Goal: Task Accomplishment & Management: Manage account settings

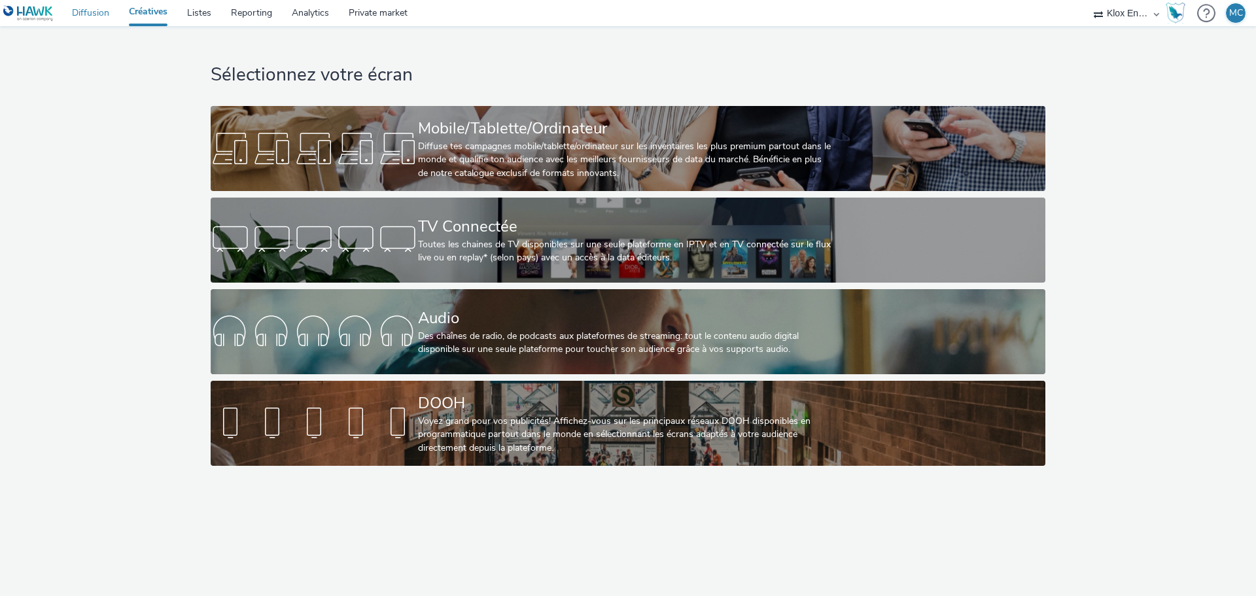
click at [95, 6] on link "Diffusion" at bounding box center [90, 13] width 57 height 26
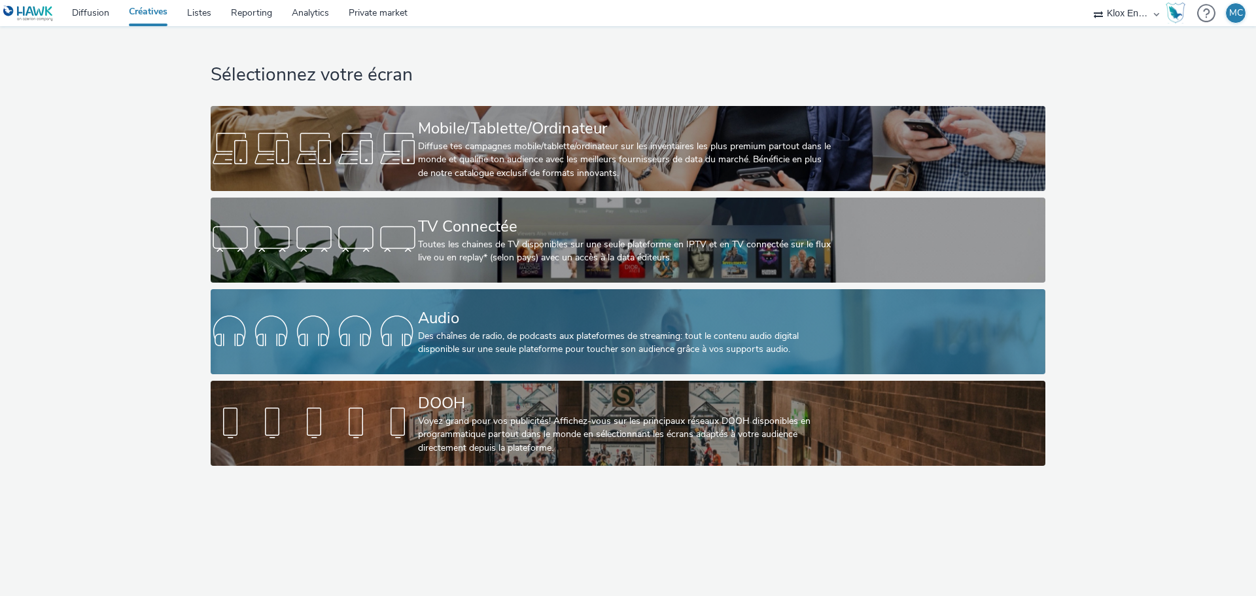
click at [458, 312] on div "Audio" at bounding box center [625, 318] width 415 height 23
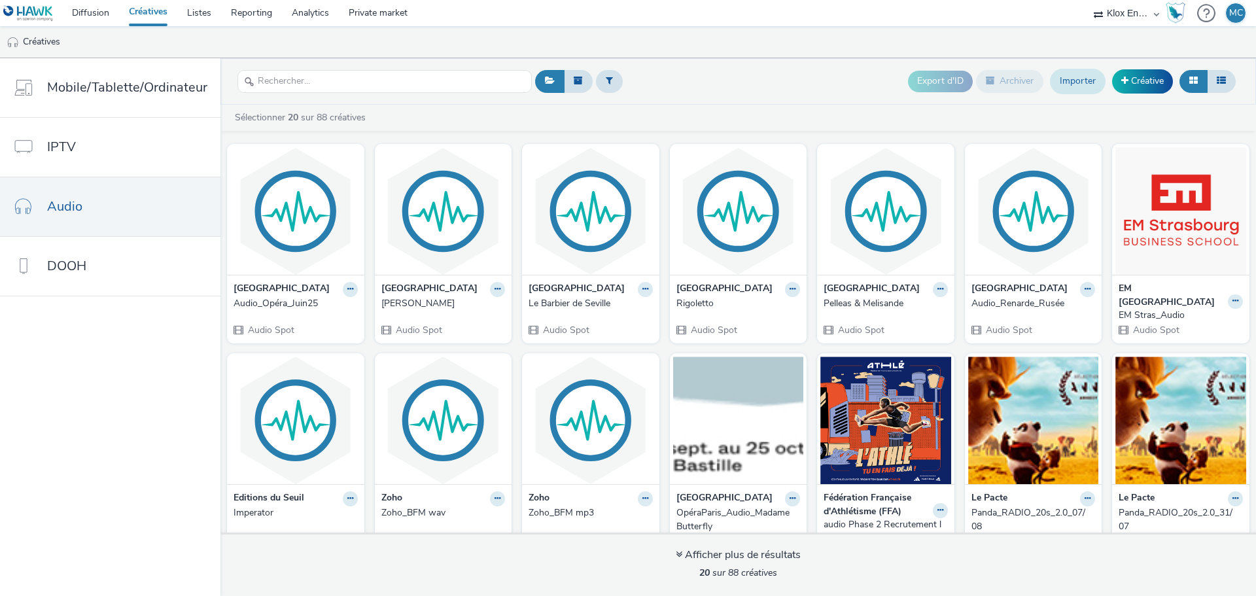
click at [1088, 75] on link "Importer" at bounding box center [1078, 81] width 56 height 25
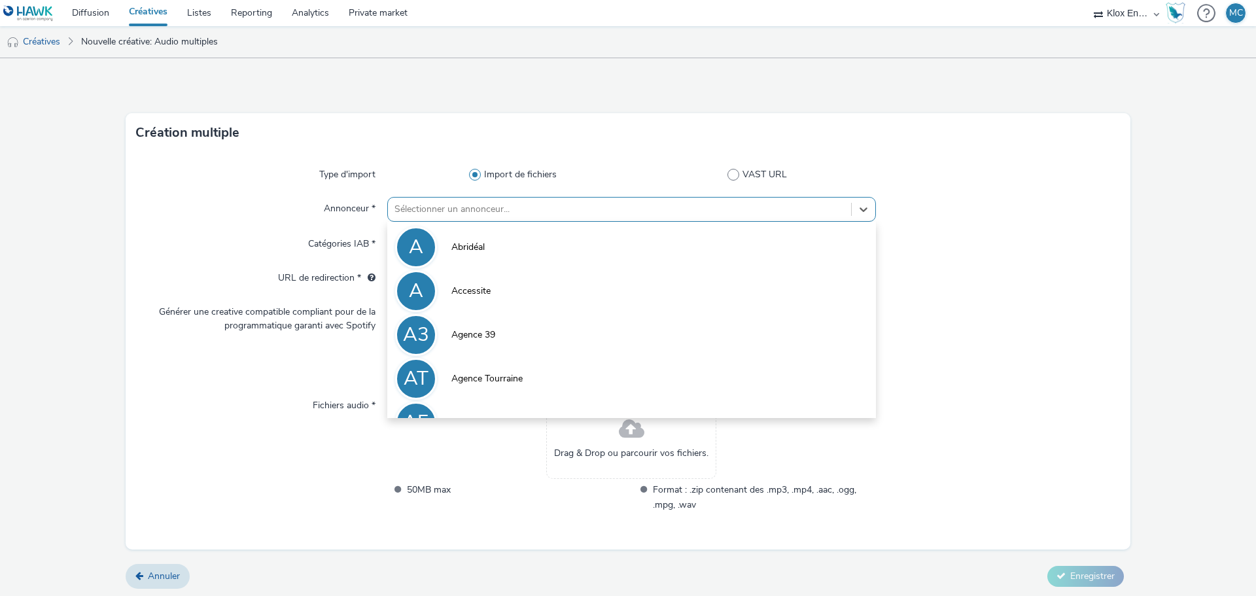
click at [441, 210] on div at bounding box center [619, 209] width 450 height 16
type input "poi"
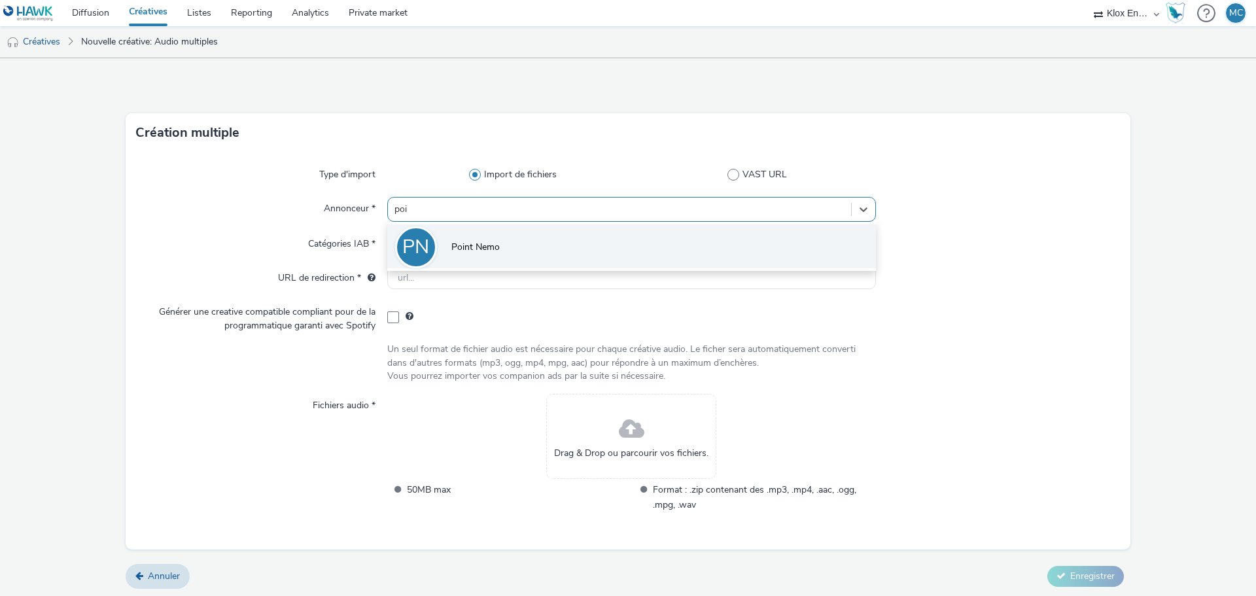
click at [451, 240] on li "PN Point Nemo" at bounding box center [631, 246] width 489 height 44
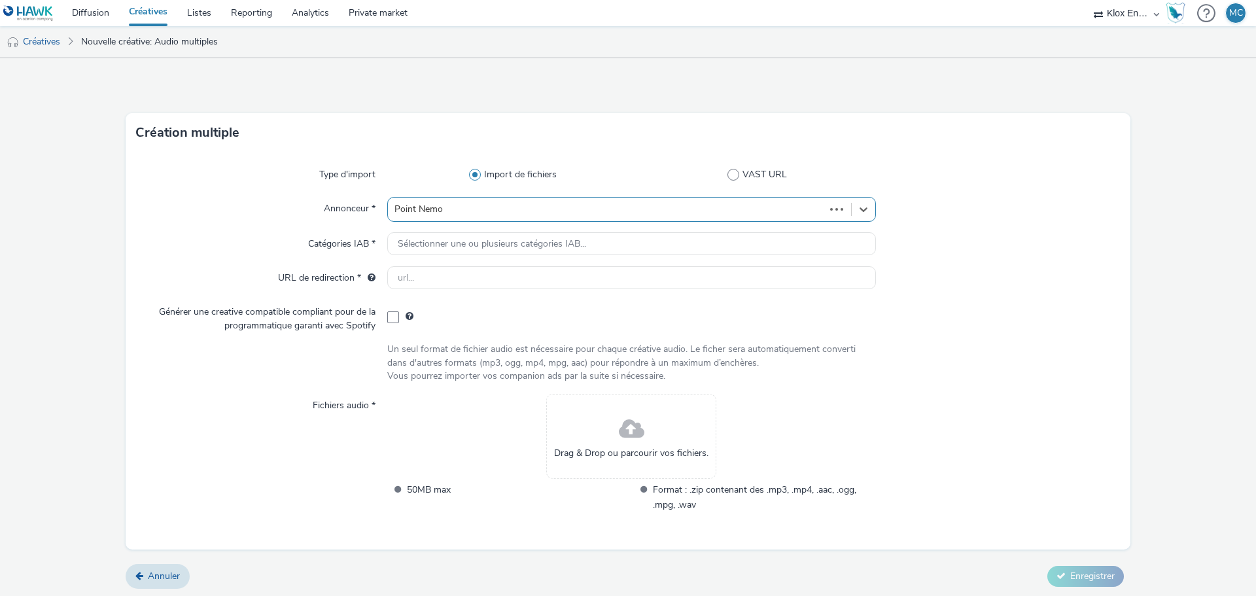
type input "[URL][DOMAIN_NAME]"
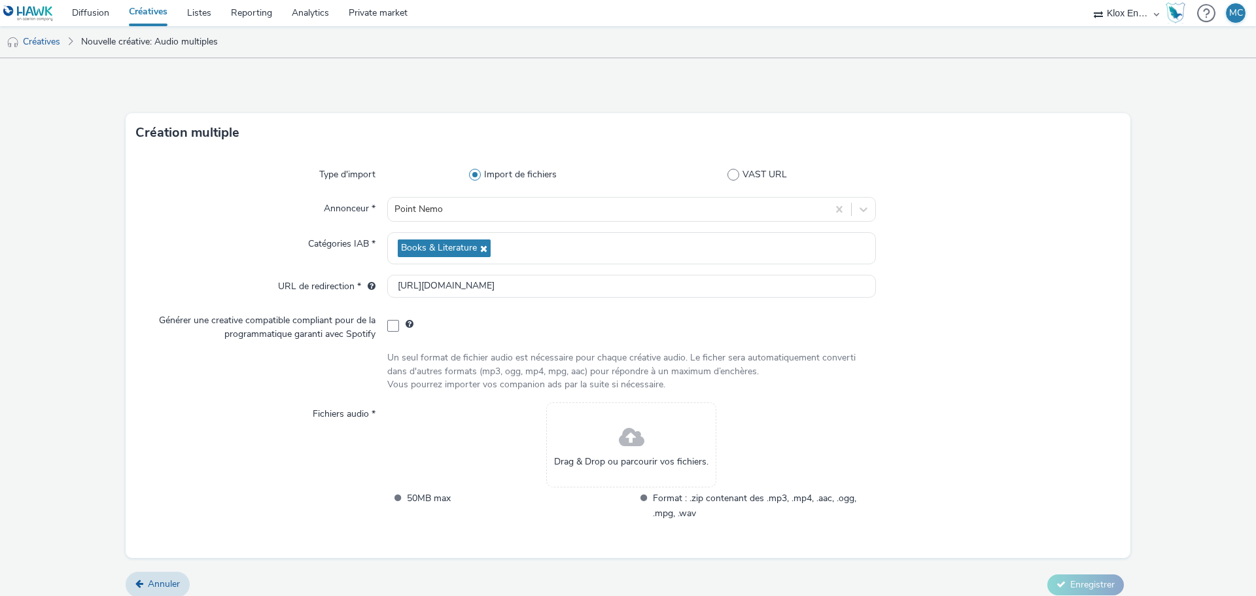
click at [630, 440] on span at bounding box center [632, 438] width 26 height 35
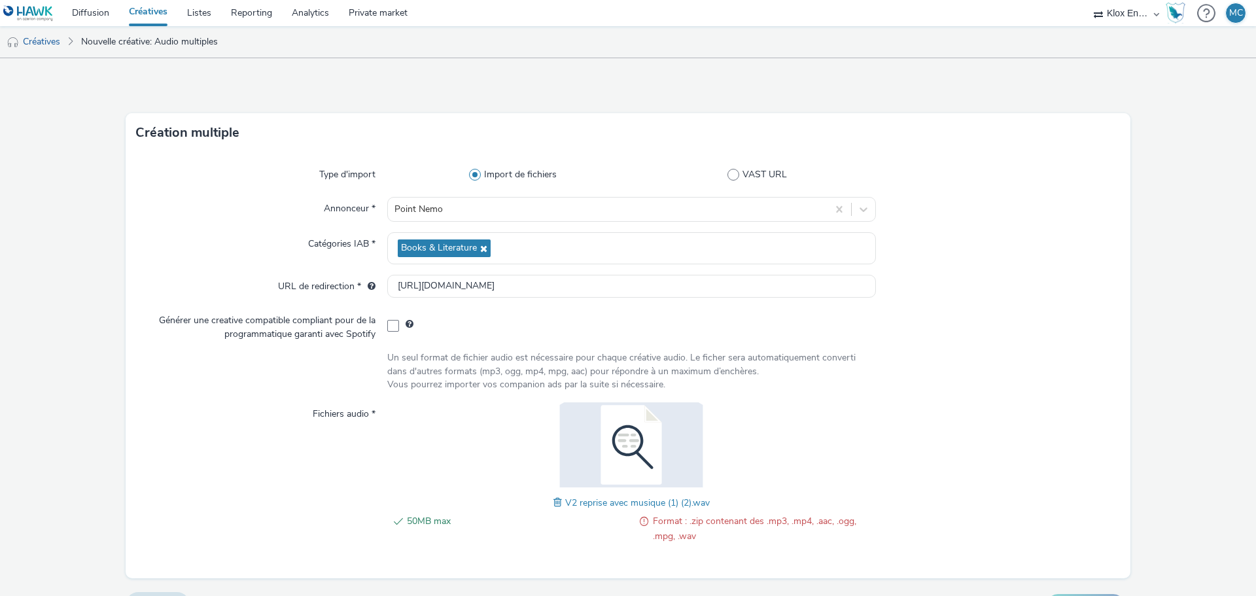
scroll to position [31, 0]
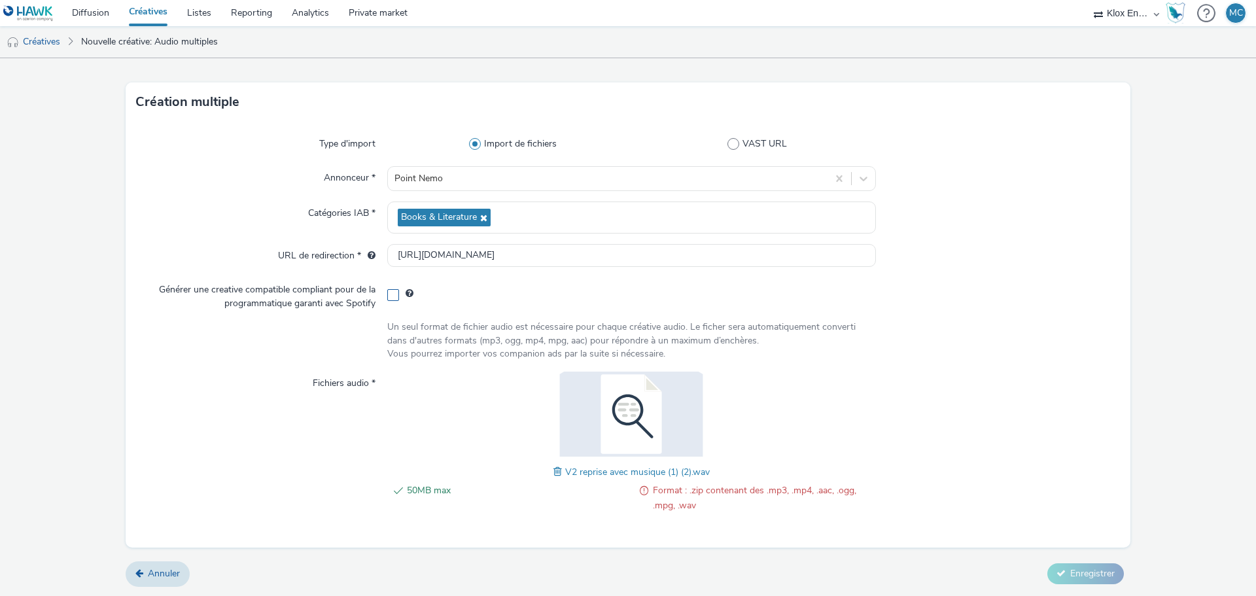
click at [388, 292] on span at bounding box center [393, 295] width 12 height 12
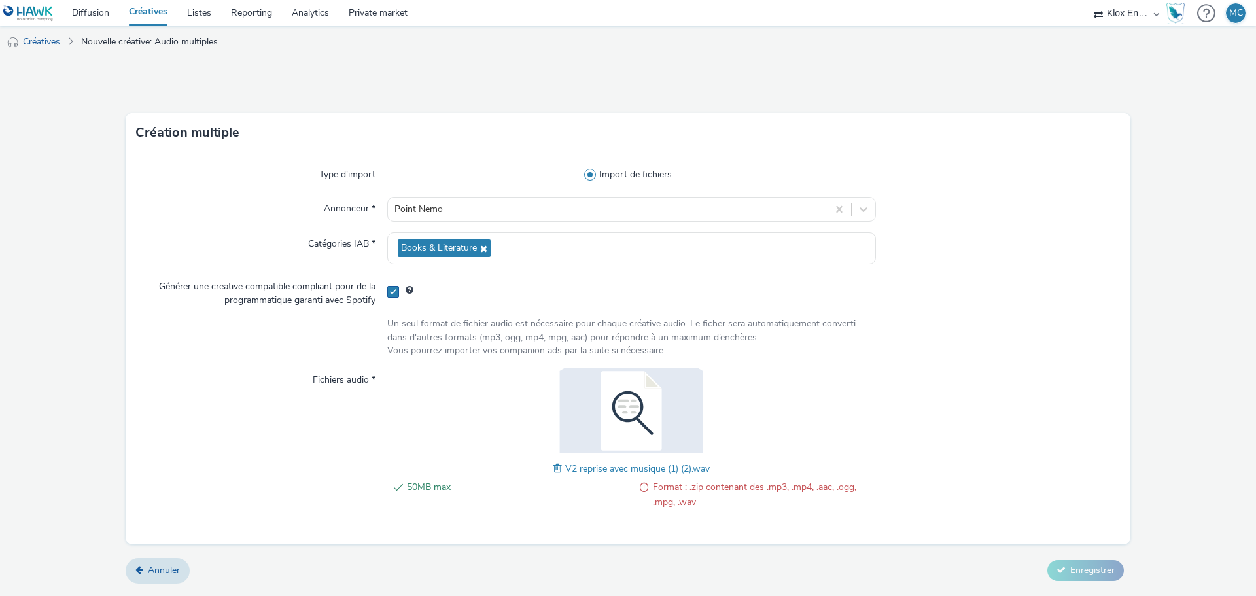
click at [391, 291] on span at bounding box center [393, 292] width 12 height 12
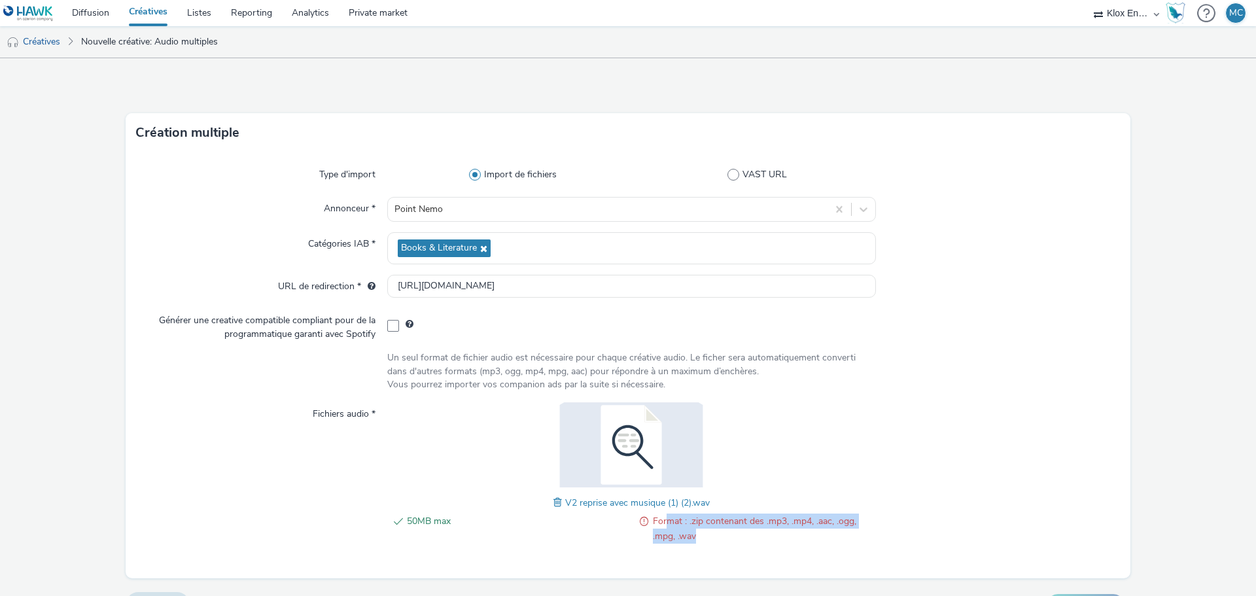
drag, startPoint x: 665, startPoint y: 521, endPoint x: 730, endPoint y: 538, distance: 67.6
click at [730, 538] on span "Format : .zip contenant des .mp3, .mp4, .aac, .ogg, .mpg, .wav" at bounding box center [764, 529] width 223 height 30
click at [713, 537] on span "Format : .zip contenant des .mp3, .mp4, .aac, .ogg, .mpg, .wav" at bounding box center [764, 529] width 223 height 30
drag, startPoint x: 648, startPoint y: 523, endPoint x: 720, endPoint y: 534, distance: 72.8
click at [720, 534] on span "Format : .zip contenant des .mp3, .mp4, .aac, .ogg, .mpg, .wav" at bounding box center [764, 529] width 223 height 30
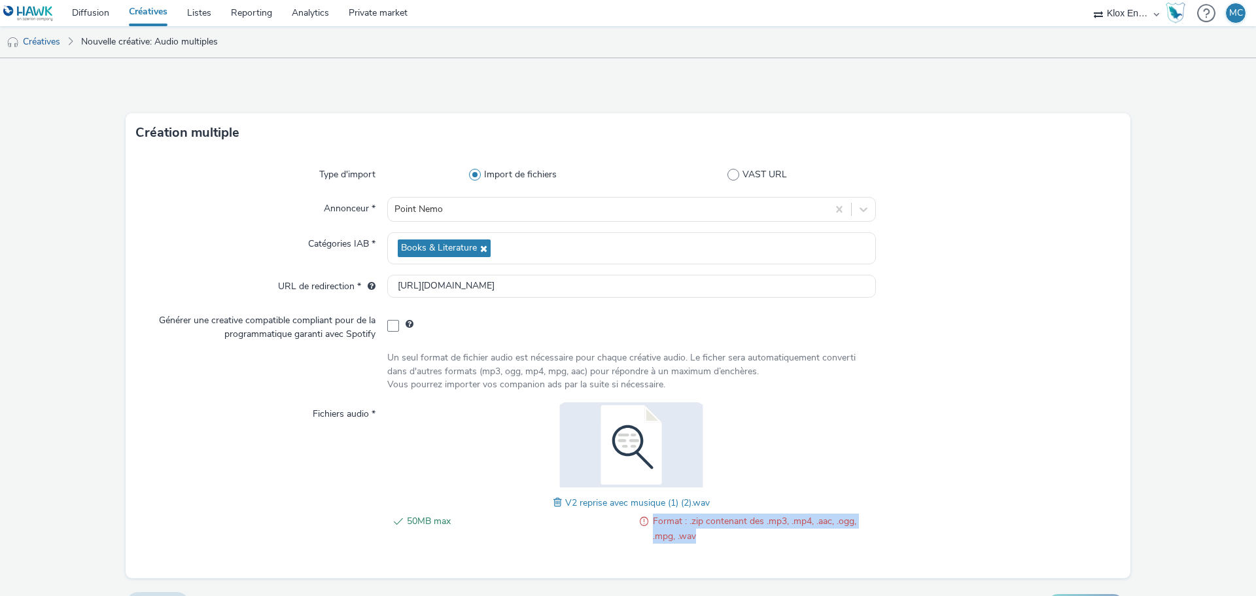
click at [732, 521] on span "Format : .zip contenant des .mp3, .mp4, .aac, .ogg, .mpg, .wav" at bounding box center [764, 529] width 223 height 30
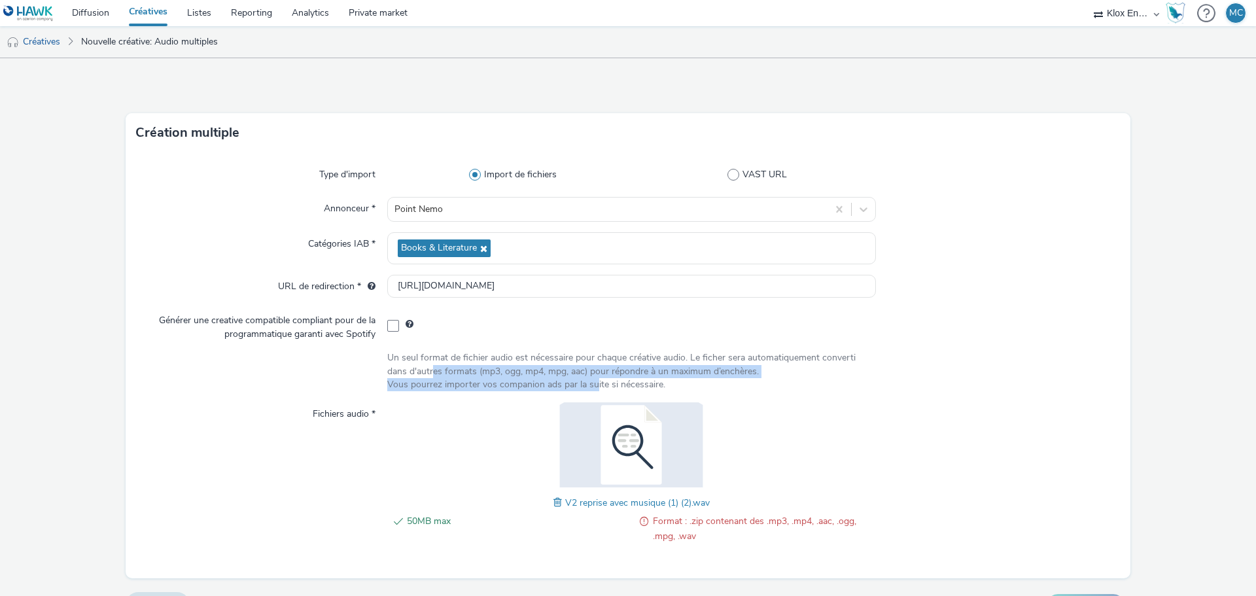
drag, startPoint x: 428, startPoint y: 368, endPoint x: 593, endPoint y: 378, distance: 165.2
click at [593, 378] on div "Un seul format de fichier audio est nécessaire pour chaque créative audio. Le f…" at bounding box center [631, 371] width 489 height 40
click at [583, 378] on div "Un seul format de fichier audio est nécessaire pour chaque créative audio. Le f…" at bounding box center [631, 371] width 489 height 40
drag, startPoint x: 663, startPoint y: 385, endPoint x: 612, endPoint y: 376, distance: 51.2
click at [612, 376] on div "Un seul format de fichier audio est nécessaire pour chaque créative audio. Le f…" at bounding box center [631, 371] width 489 height 40
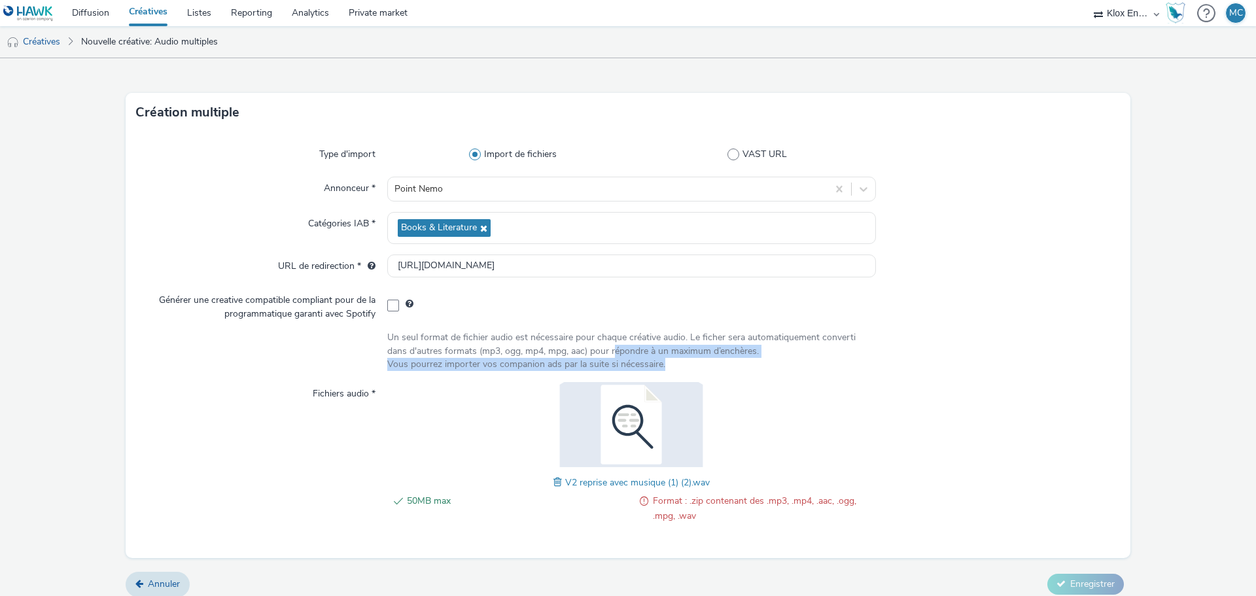
scroll to position [31, 0]
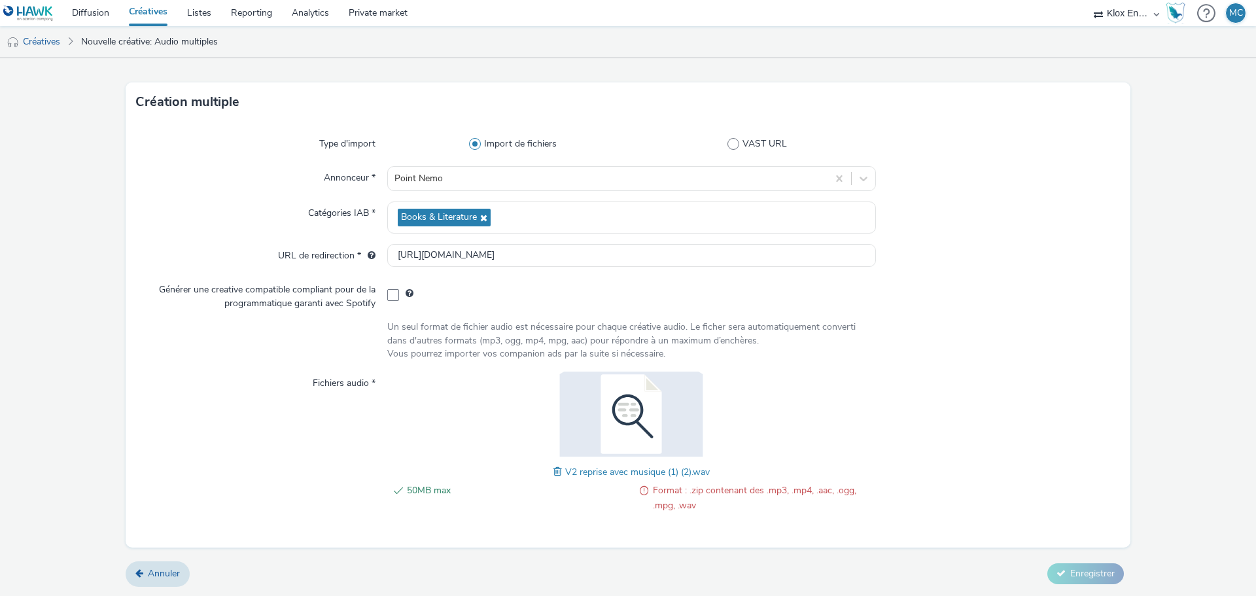
click at [437, 330] on div "Un seul format de fichier audio est nécessaire pour chaque créative audio. Le f…" at bounding box center [631, 341] width 489 height 40
click at [389, 298] on span at bounding box center [393, 295] width 12 height 12
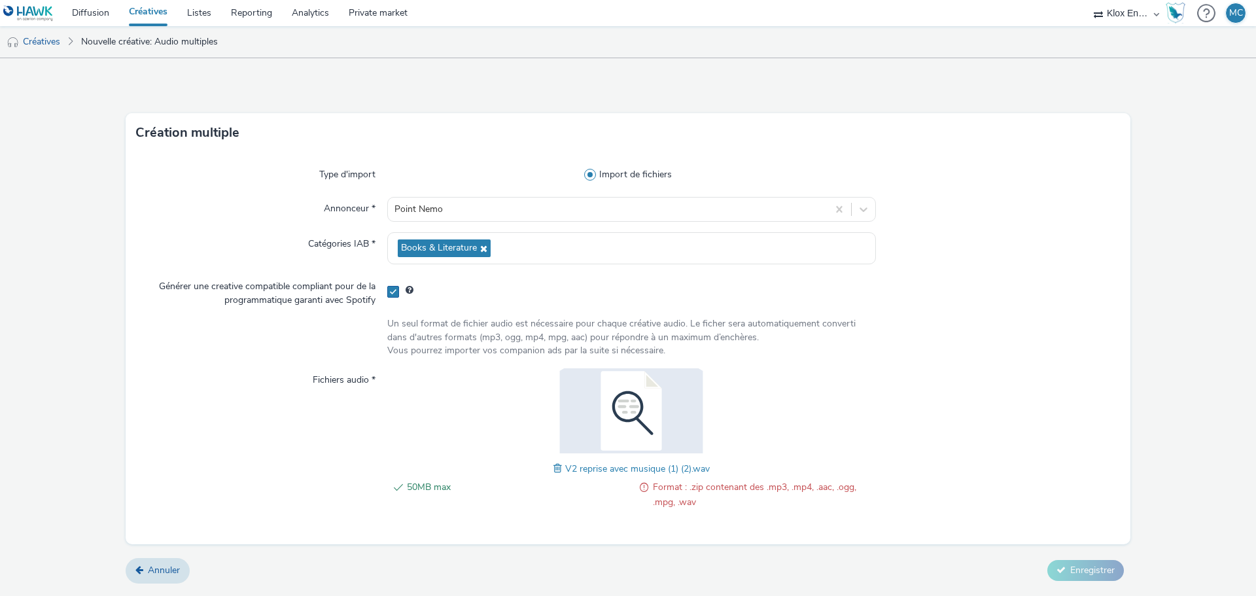
scroll to position [0, 0]
click at [396, 287] on span at bounding box center [393, 292] width 12 height 12
checkbox input "false"
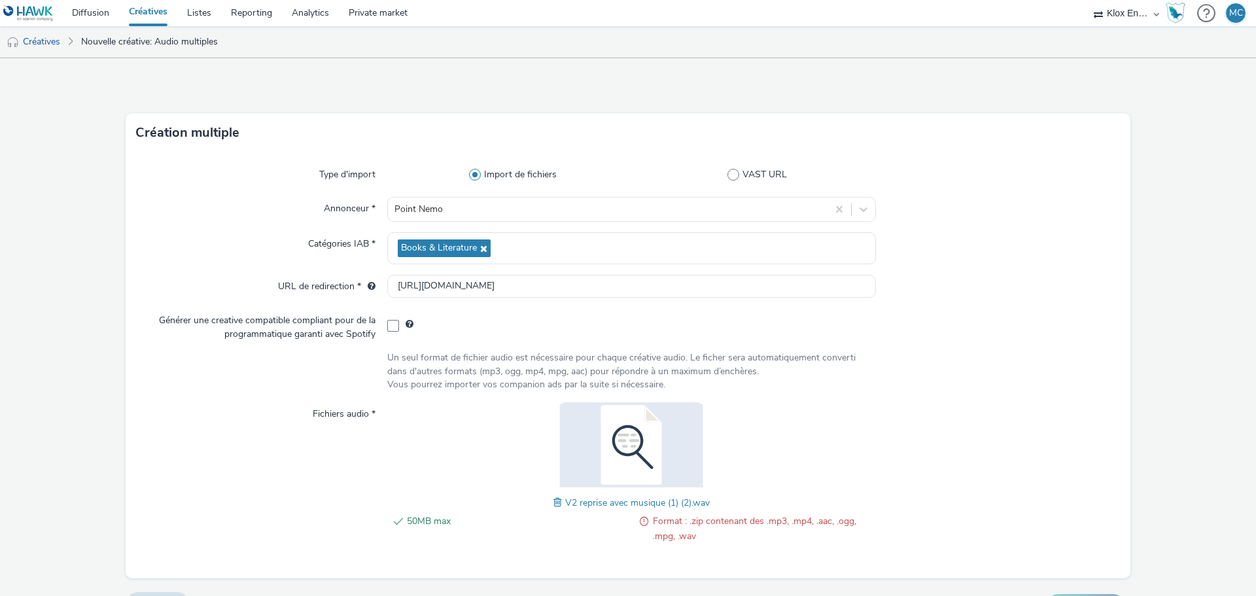
click at [553, 502] on span at bounding box center [559, 502] width 12 height 14
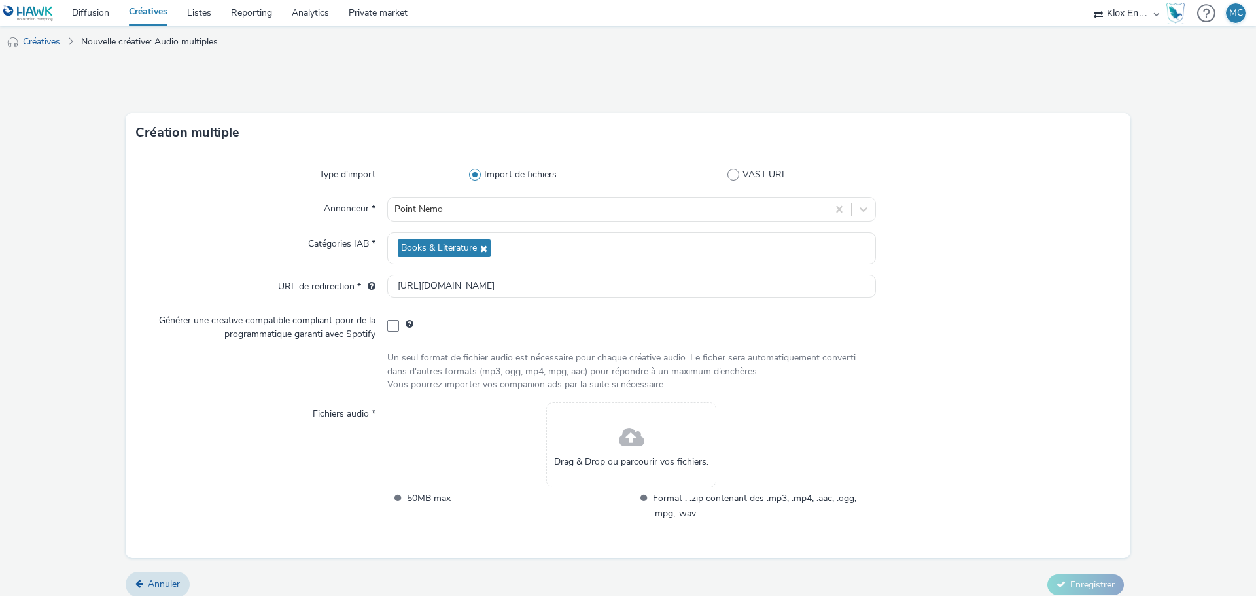
click at [1134, 268] on form "Création multiple Type d'import Import de fichiers VAST URL Annonceur * Point N…" at bounding box center [628, 332] width 1256 height 549
click at [623, 440] on span at bounding box center [632, 438] width 26 height 35
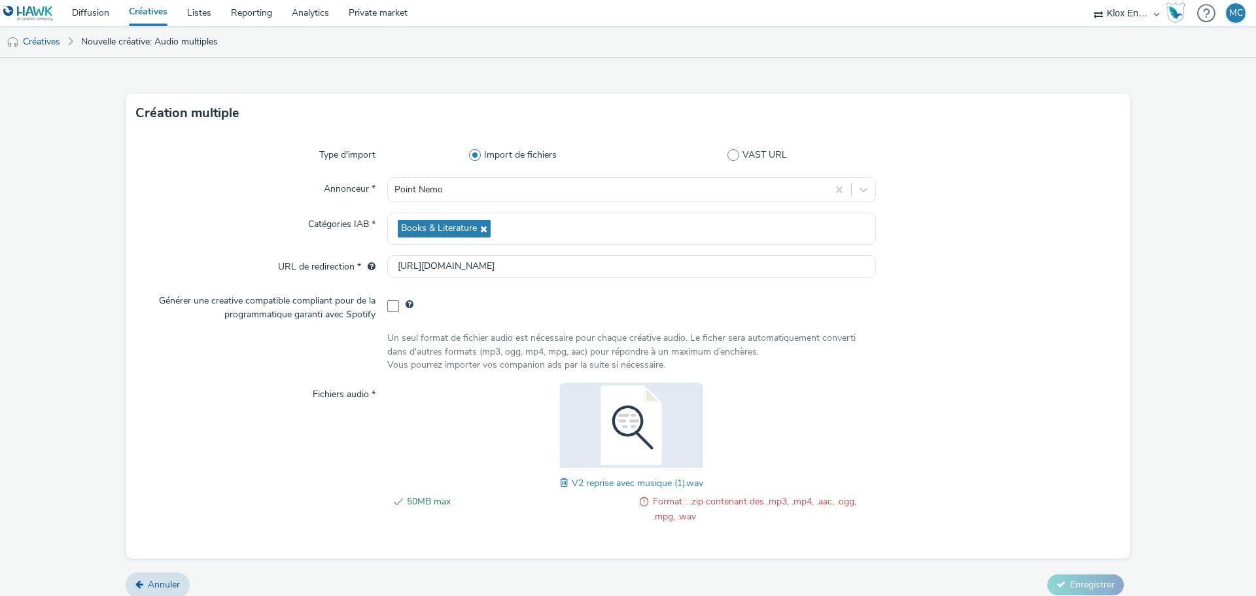
scroll to position [31, 0]
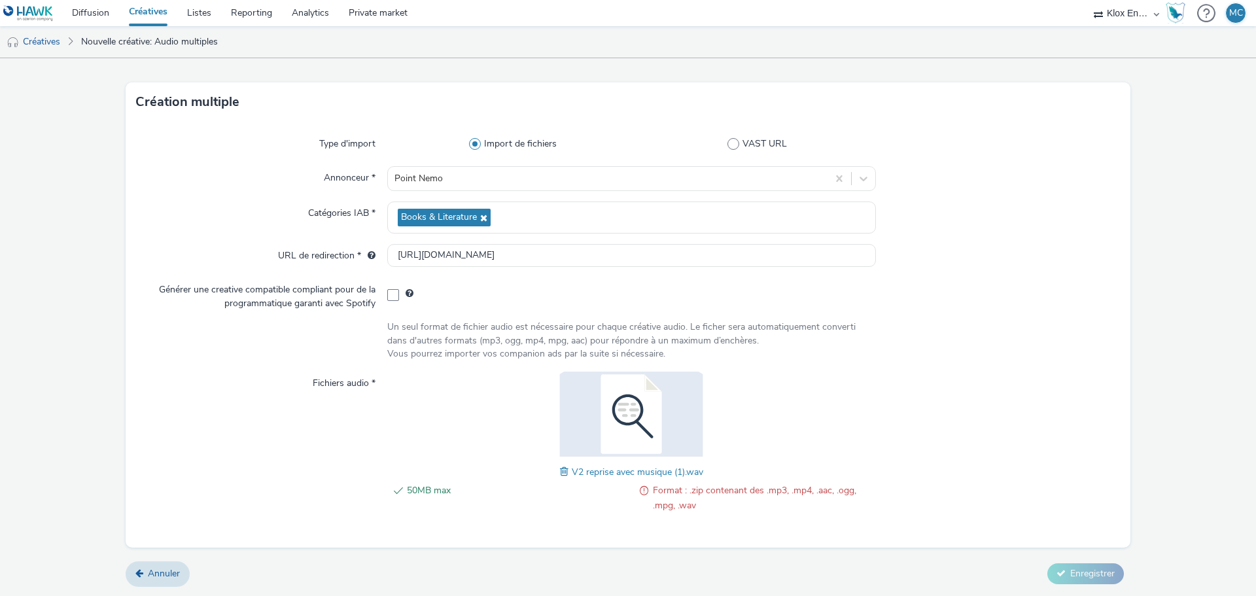
click at [560, 472] on span at bounding box center [566, 471] width 12 height 14
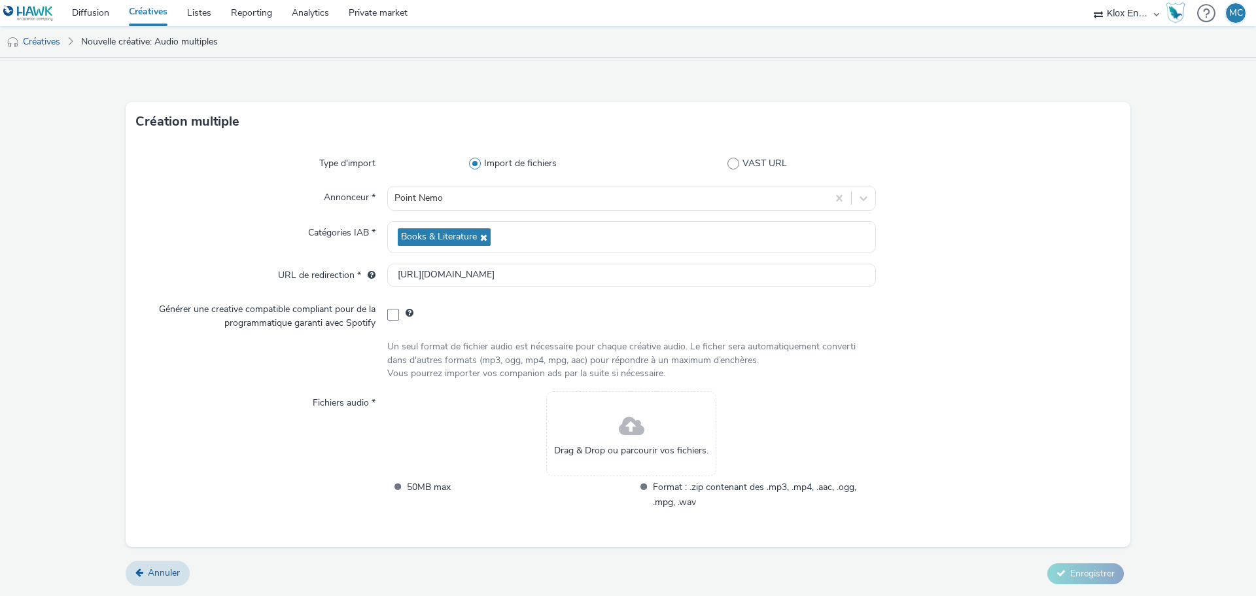
scroll to position [11, 0]
drag, startPoint x: 515, startPoint y: 477, endPoint x: 526, endPoint y: 474, distance: 11.6
click at [515, 477] on div "Drag & Drop ou parcourir vos fichiers. 50MB max Format : .zip contenant des .mp…" at bounding box center [631, 458] width 489 height 135
click at [646, 442] on div "Drag & Drop ou parcourir vos fichiers." at bounding box center [631, 433] width 170 height 85
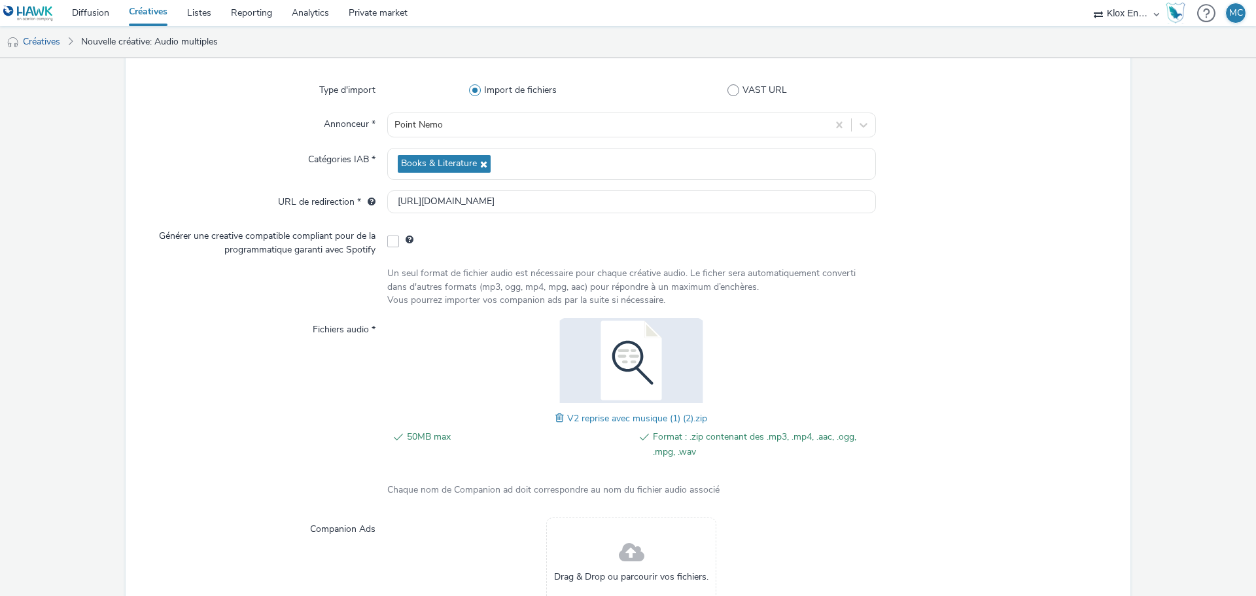
scroll to position [196, 0]
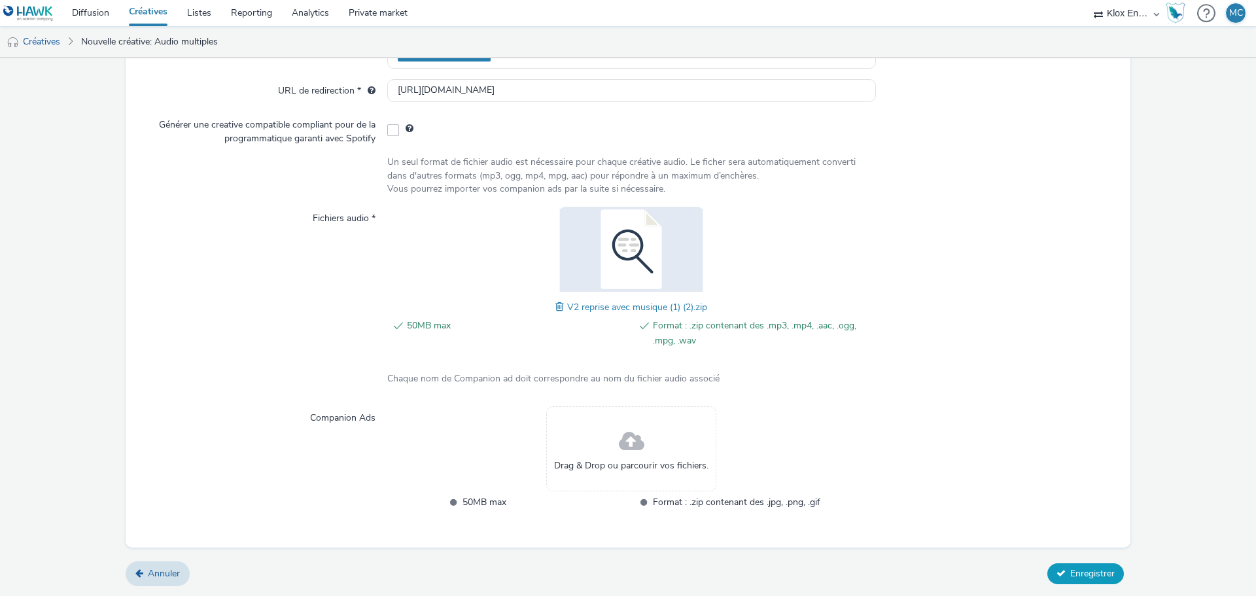
click at [1104, 569] on span "Enregistrer" at bounding box center [1092, 573] width 44 height 12
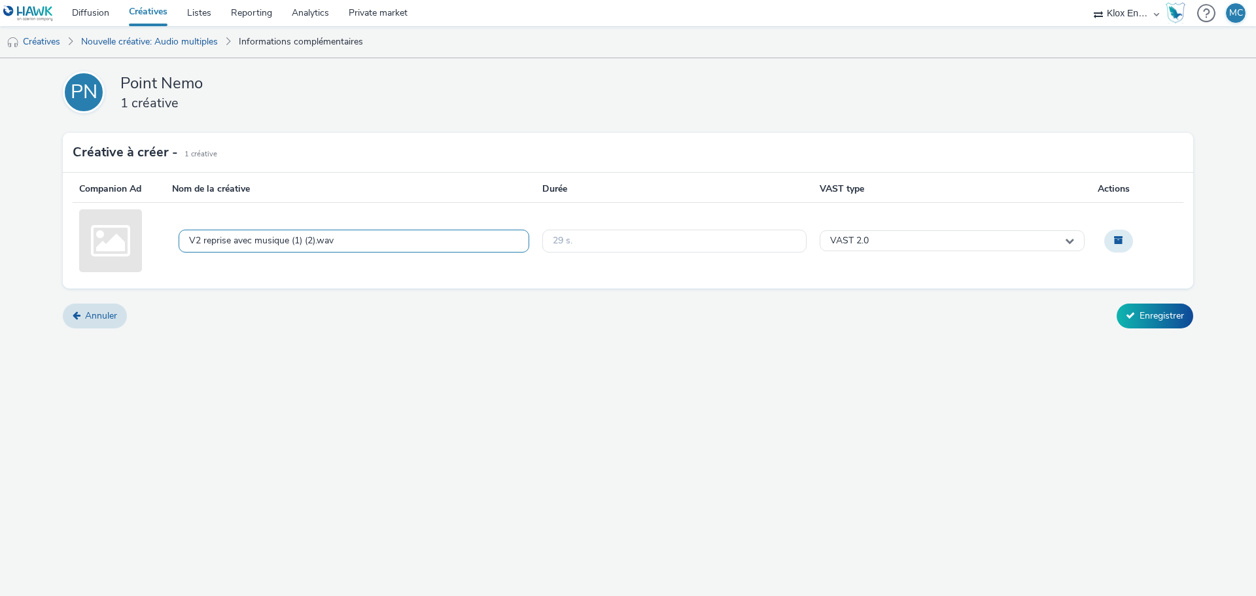
click at [305, 238] on div "V2 reprise avec musique (1) (2).wav" at bounding box center [261, 241] width 145 height 11
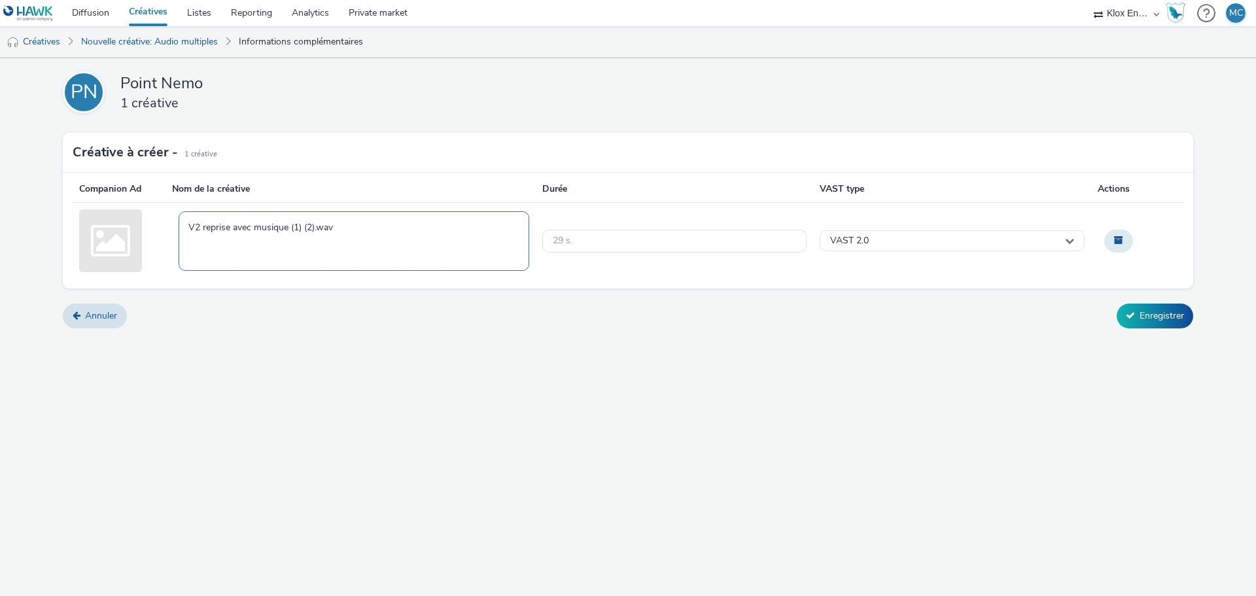
drag, startPoint x: 314, startPoint y: 226, endPoint x: 289, endPoint y: 226, distance: 24.9
click at [289, 226] on textarea "V2 reprise avec musique (1) (2).wav" at bounding box center [354, 241] width 351 height 60
click at [296, 226] on textarea "V2 reprise avec musique (1) (2).wav" at bounding box center [354, 241] width 351 height 60
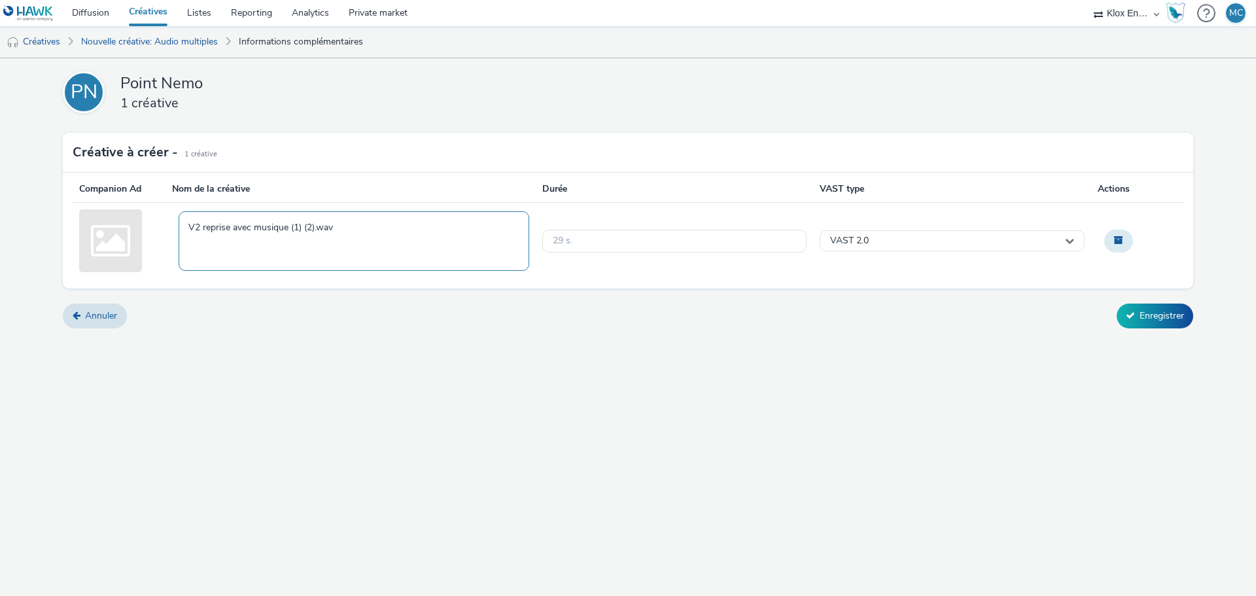
drag, startPoint x: 314, startPoint y: 226, endPoint x: 292, endPoint y: 225, distance: 22.3
click at [292, 225] on textarea "V2 reprise avec musique (1) (2).wav" at bounding box center [354, 241] width 351 height 60
click at [314, 222] on textarea "V2 reprise avec musique (1) (2).wav" at bounding box center [354, 241] width 351 height 60
type textarea "V2 reprise avec musique(1) - Point Nemo.wav"
click at [595, 243] on div "29 s." at bounding box center [674, 241] width 265 height 23
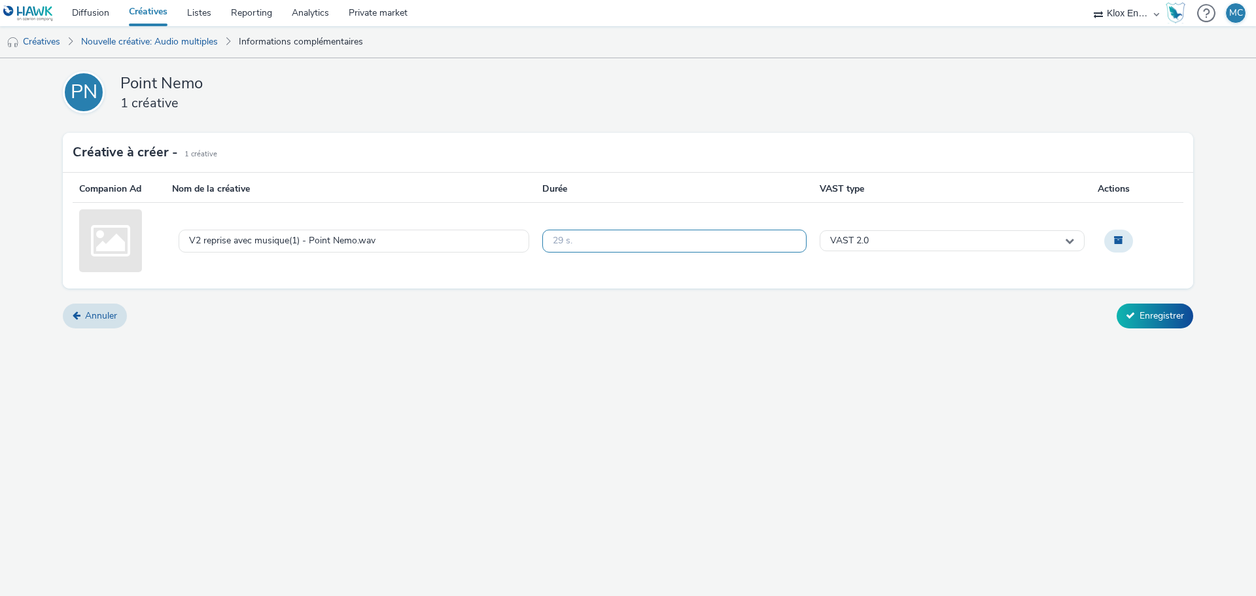
click at [561, 241] on div "29 s." at bounding box center [563, 241] width 20 height 11
click at [1186, 313] on button "Enregistrer" at bounding box center [1155, 316] width 77 height 25
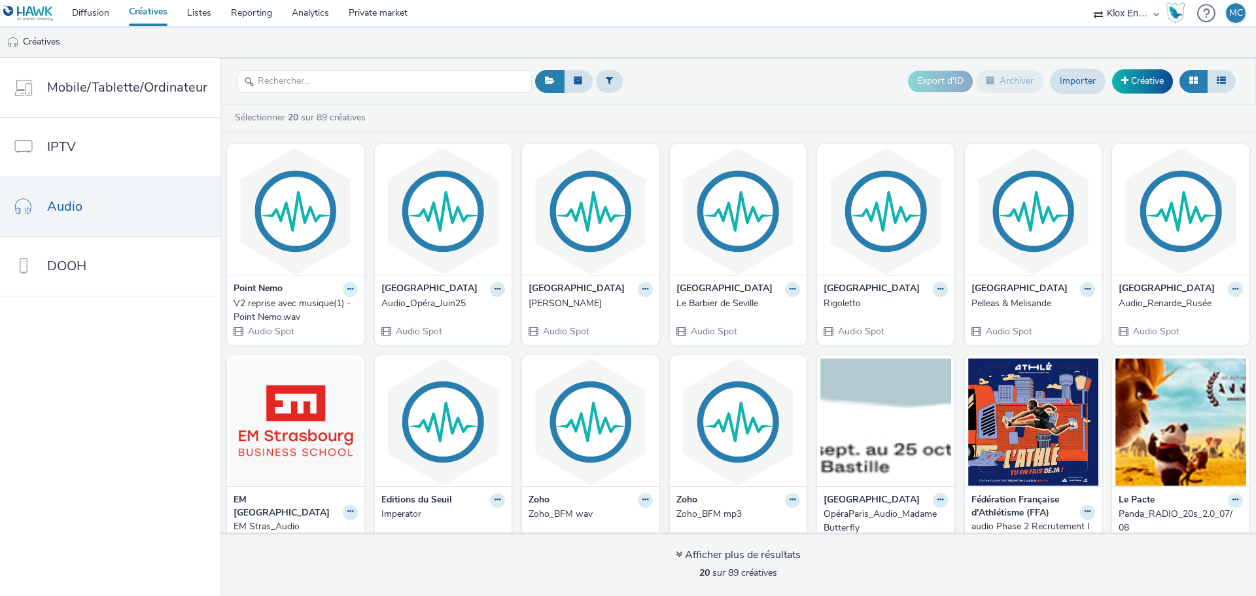
click at [347, 289] on icon at bounding box center [350, 289] width 6 height 8
click at [317, 316] on link "Modifier" at bounding box center [309, 312] width 98 height 26
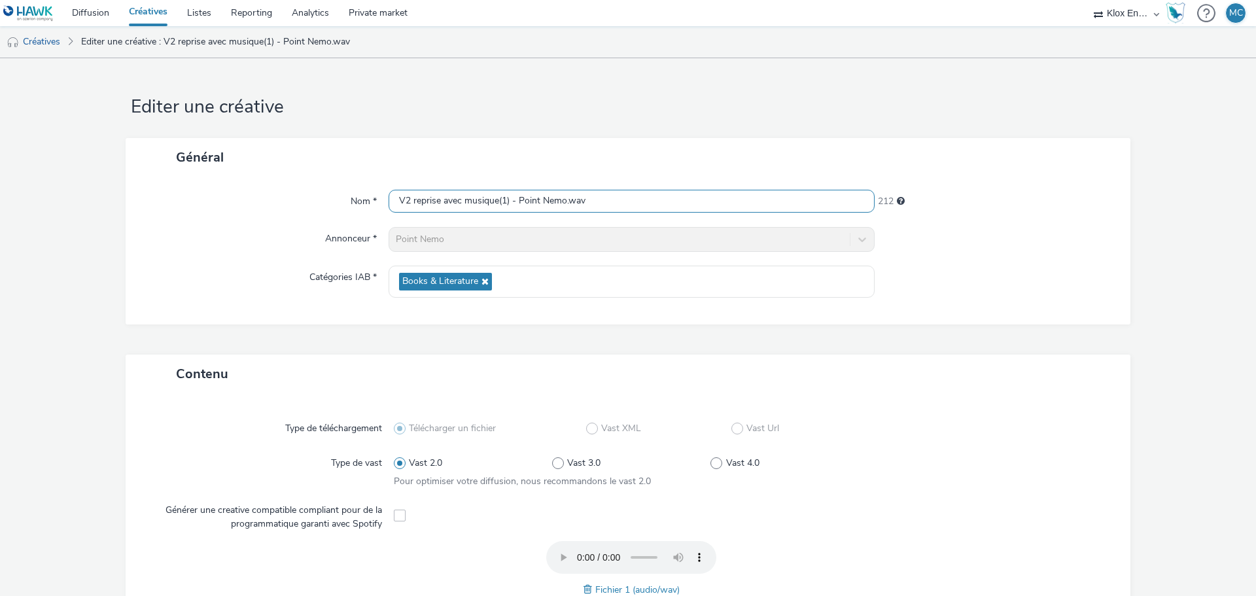
click at [454, 206] on input "V2 reprise avec musique(1) - Point Nemo.wav" at bounding box center [632, 201] width 486 height 23
click at [492, 203] on input "V2 reprise avec musique(1) - Point Nemo.wav" at bounding box center [632, 201] width 486 height 23
drag, startPoint x: 504, startPoint y: 200, endPoint x: 388, endPoint y: 197, distance: 116.5
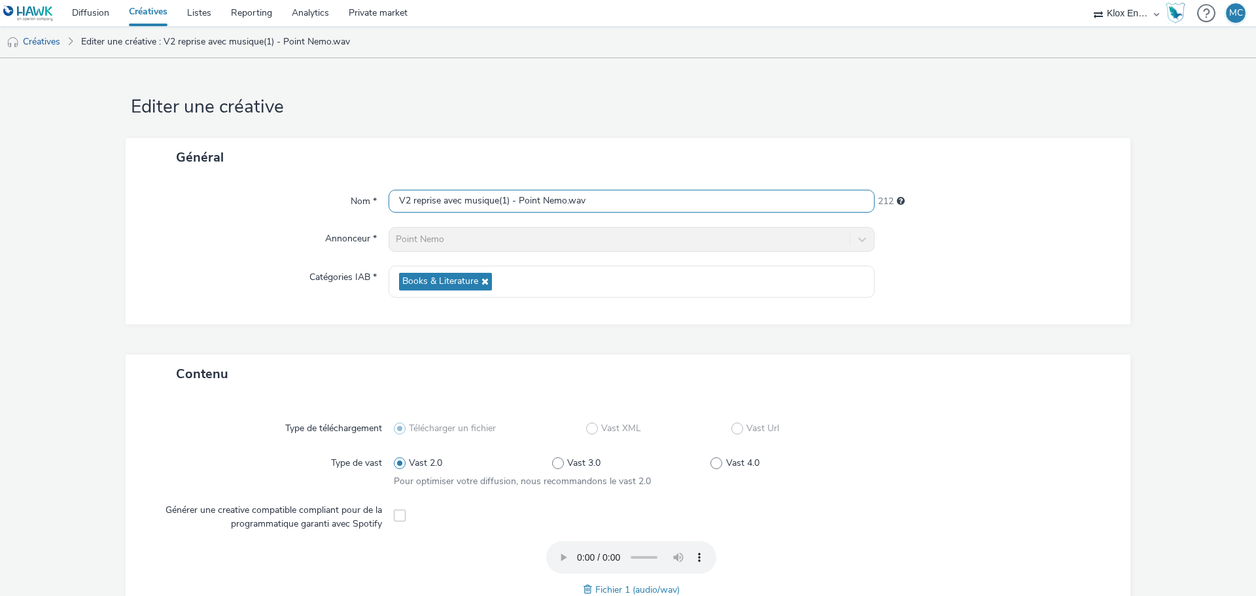
click at [389, 197] on input "V2 reprise avec musique(1) - Point Nemo.wav" at bounding box center [632, 201] width 486 height 23
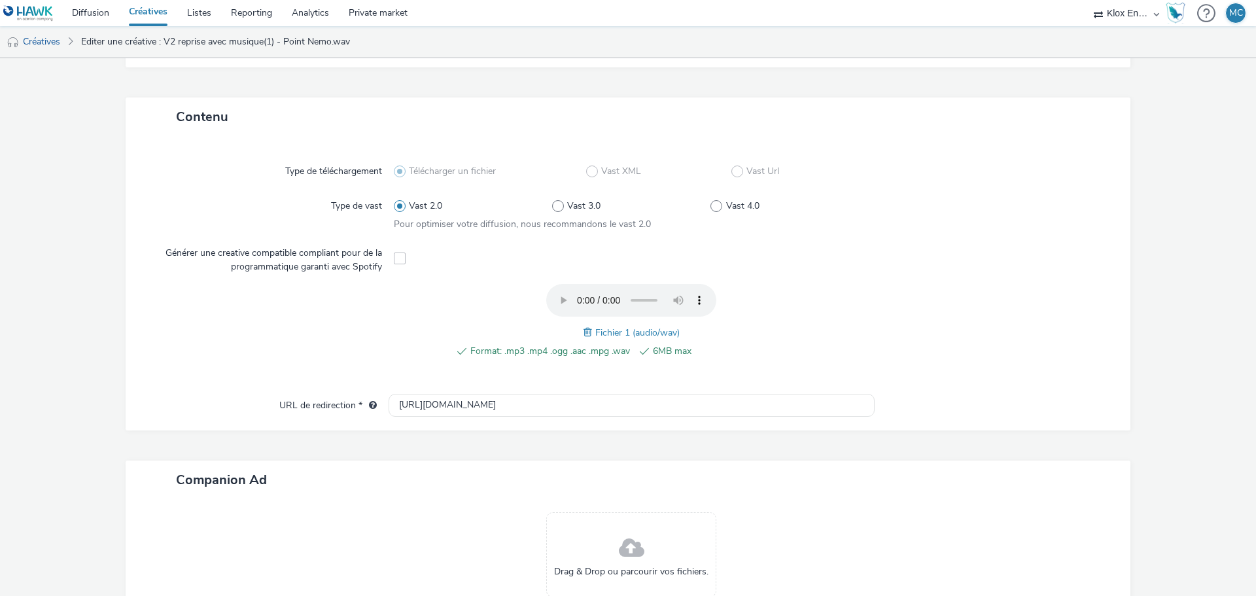
scroll to position [262, 0]
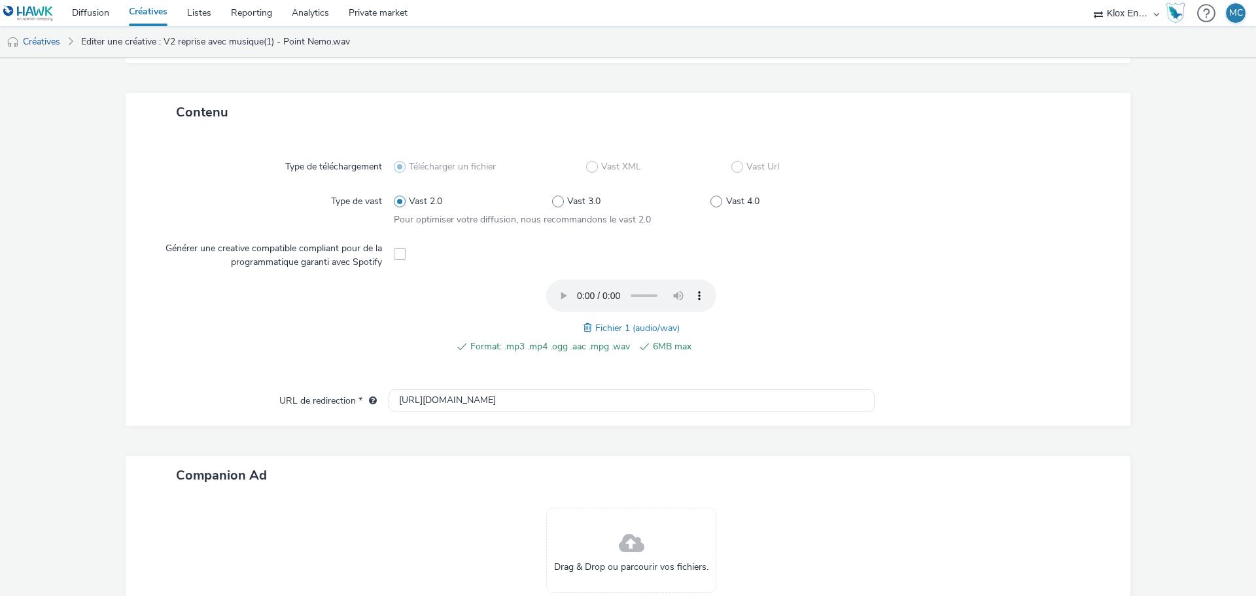
type input "Test - Point Nemo.wav"
click at [584, 328] on span at bounding box center [590, 328] width 12 height 14
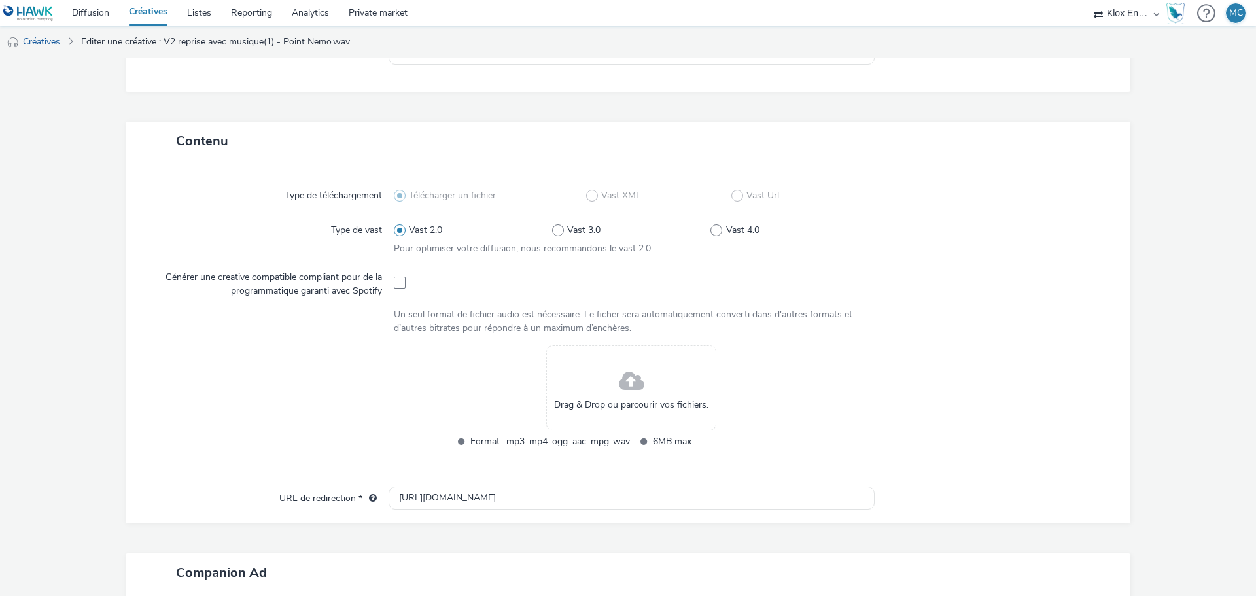
scroll to position [454, 0]
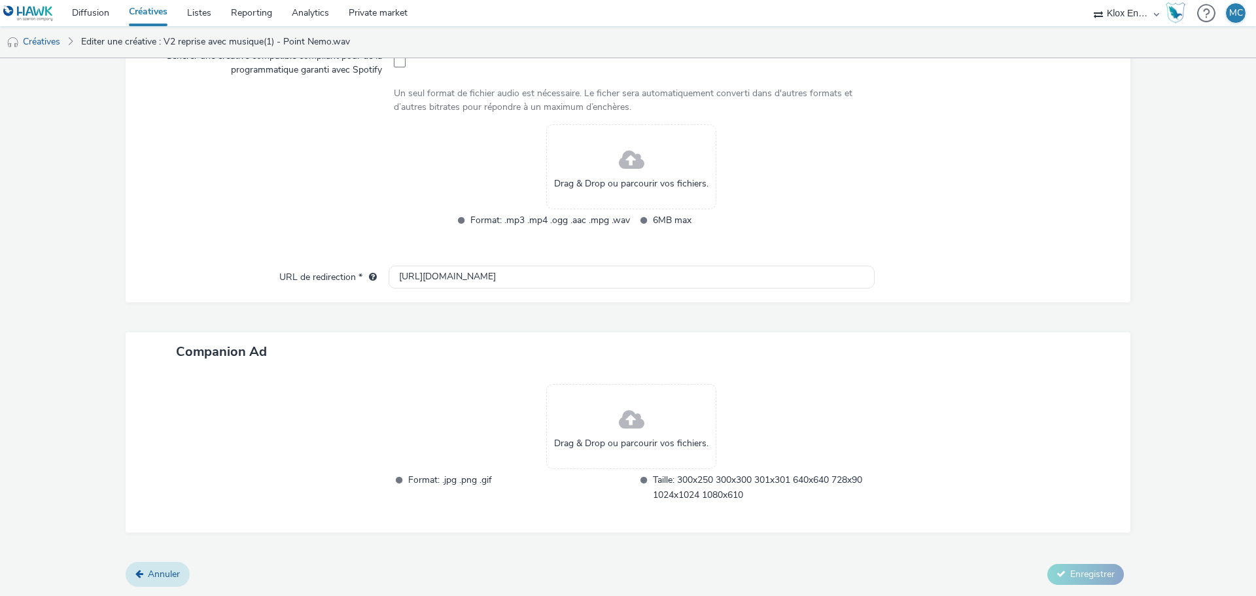
click at [158, 565] on link "Annuler" at bounding box center [158, 574] width 64 height 25
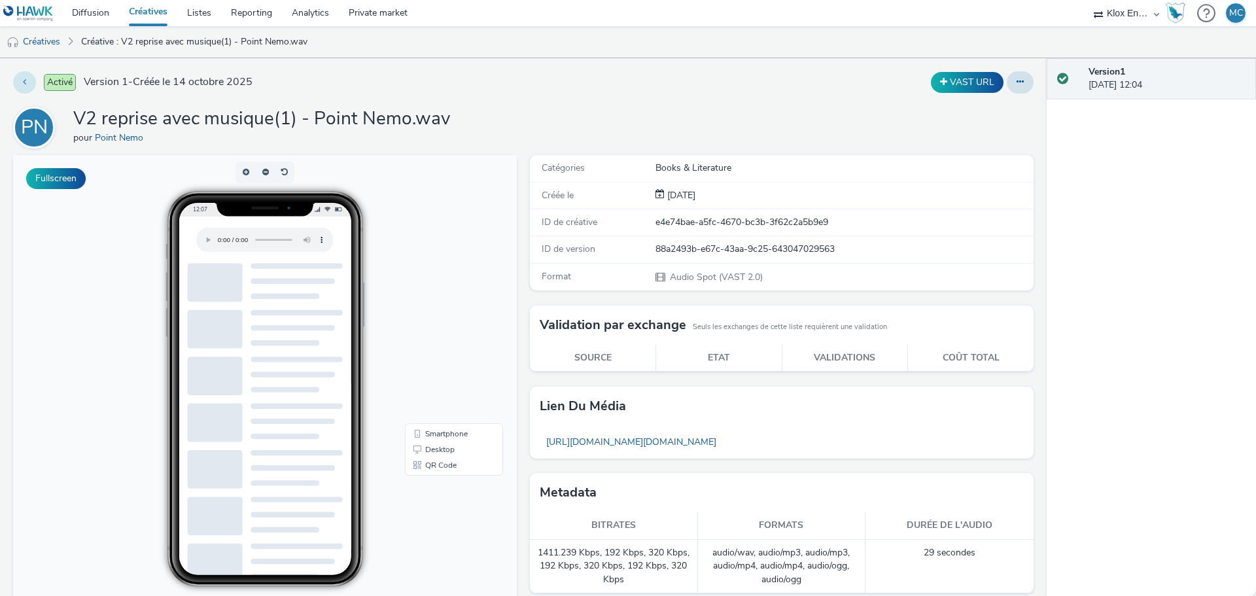
click at [26, 79] on icon at bounding box center [24, 81] width 3 height 9
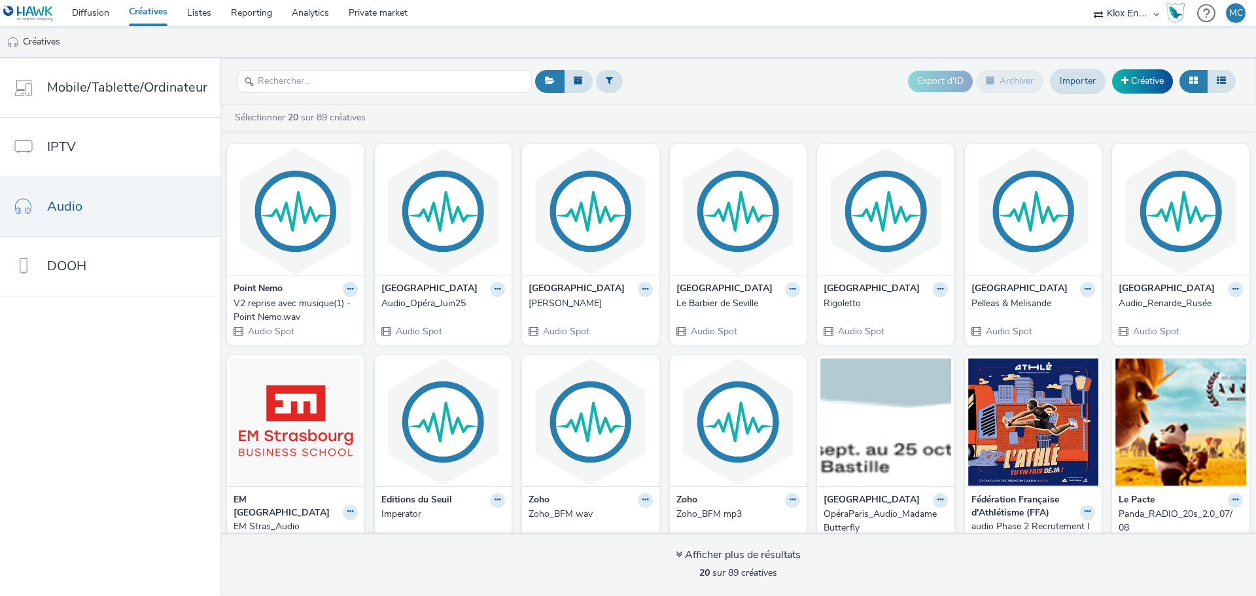
click at [248, 290] on strong "Point Nemo" at bounding box center [258, 289] width 49 height 15
click at [253, 308] on div "V2 reprise avec musique(1) - Point Nemo.wav" at bounding box center [293, 310] width 119 height 27
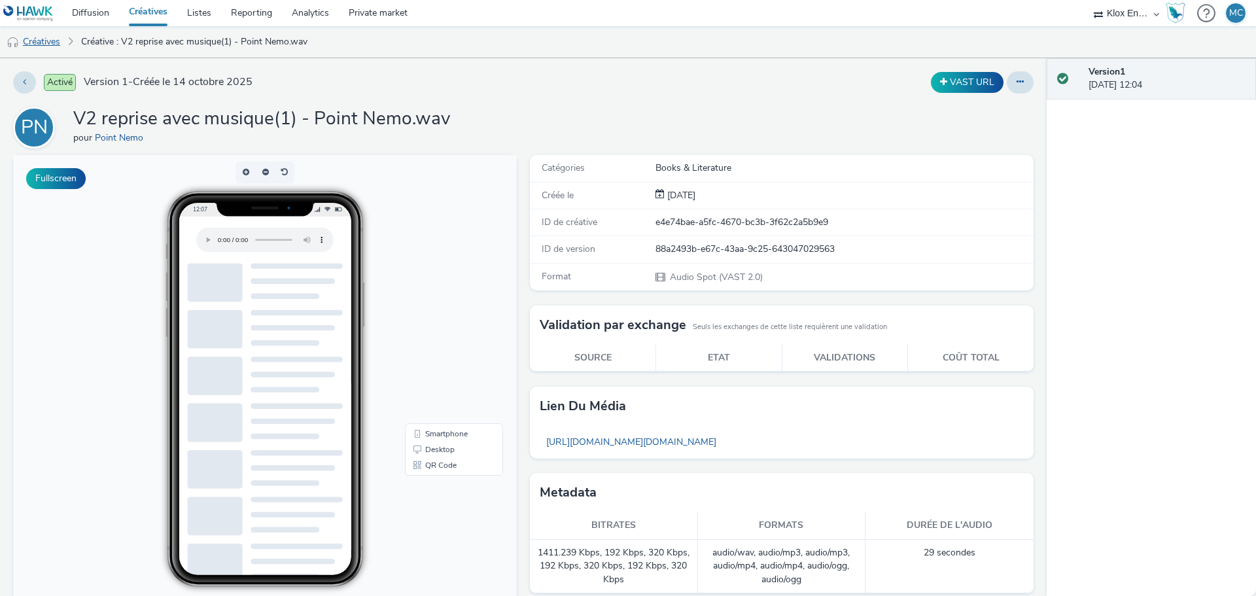
click at [44, 43] on link "Créatives" at bounding box center [33, 41] width 67 height 31
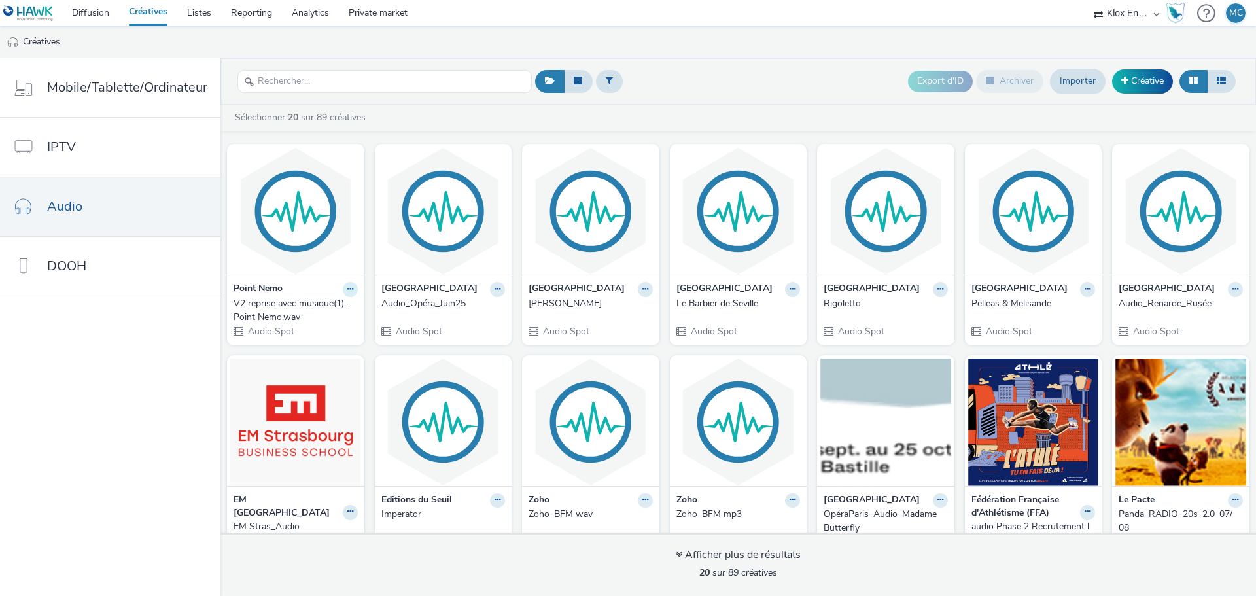
click at [343, 286] on button at bounding box center [350, 289] width 15 height 15
click at [311, 320] on link "Modifier" at bounding box center [309, 312] width 98 height 26
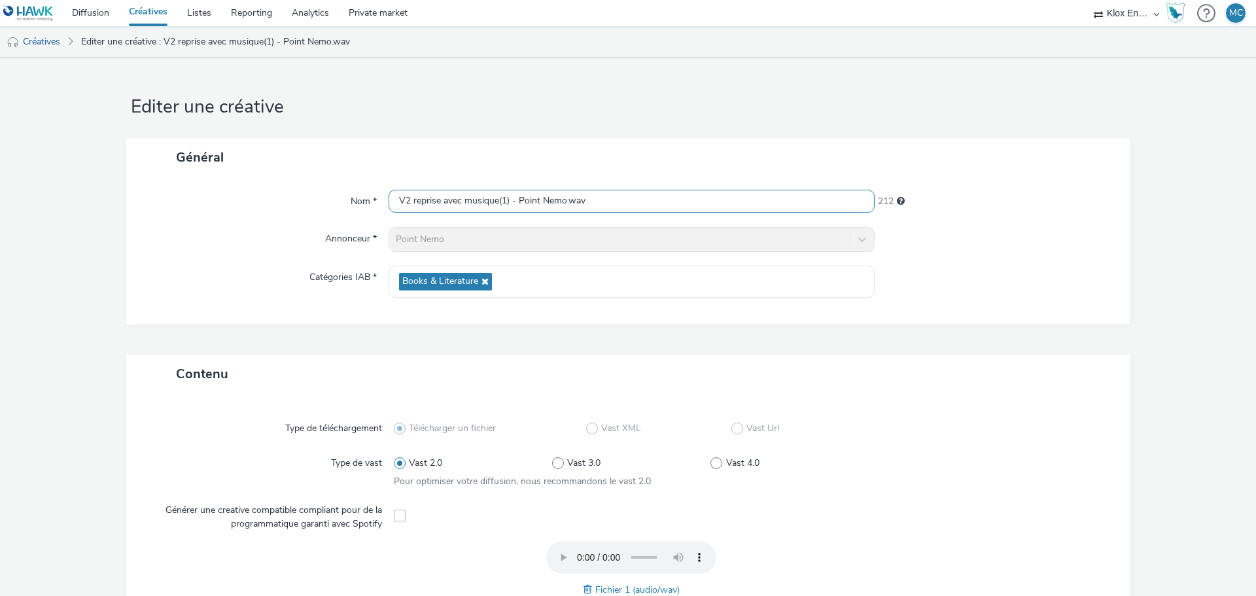
drag, startPoint x: 506, startPoint y: 200, endPoint x: 388, endPoint y: 198, distance: 118.4
click at [389, 198] on input "V2 reprise avec musique(1) - Point Nemo.wav" at bounding box center [632, 201] width 486 height 23
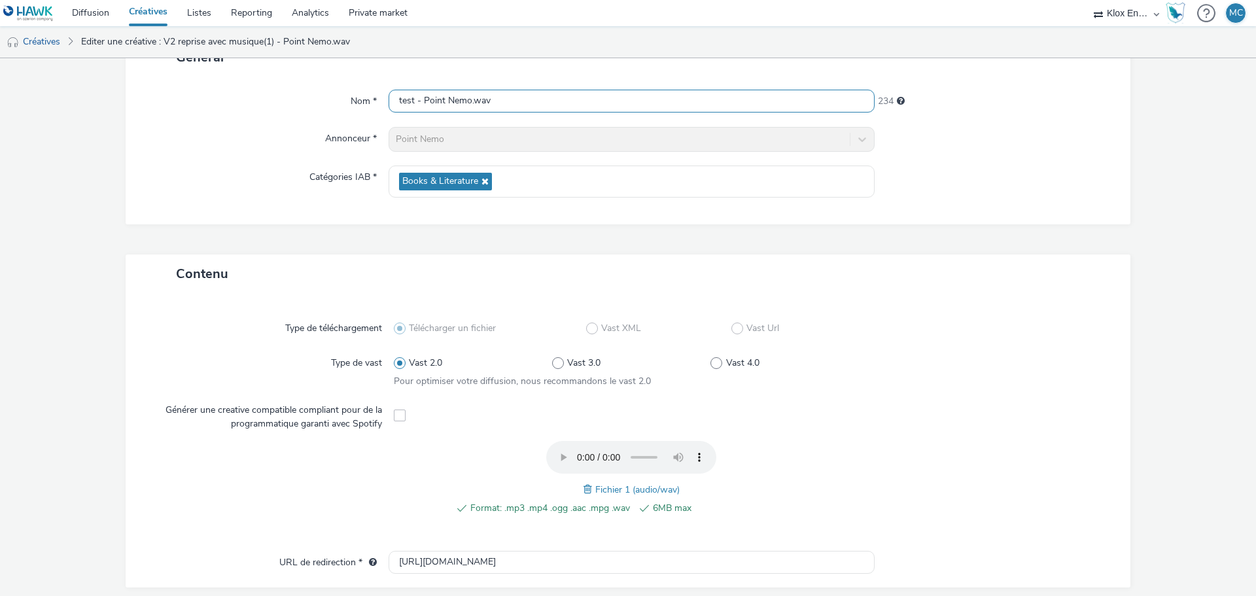
scroll to position [385, 0]
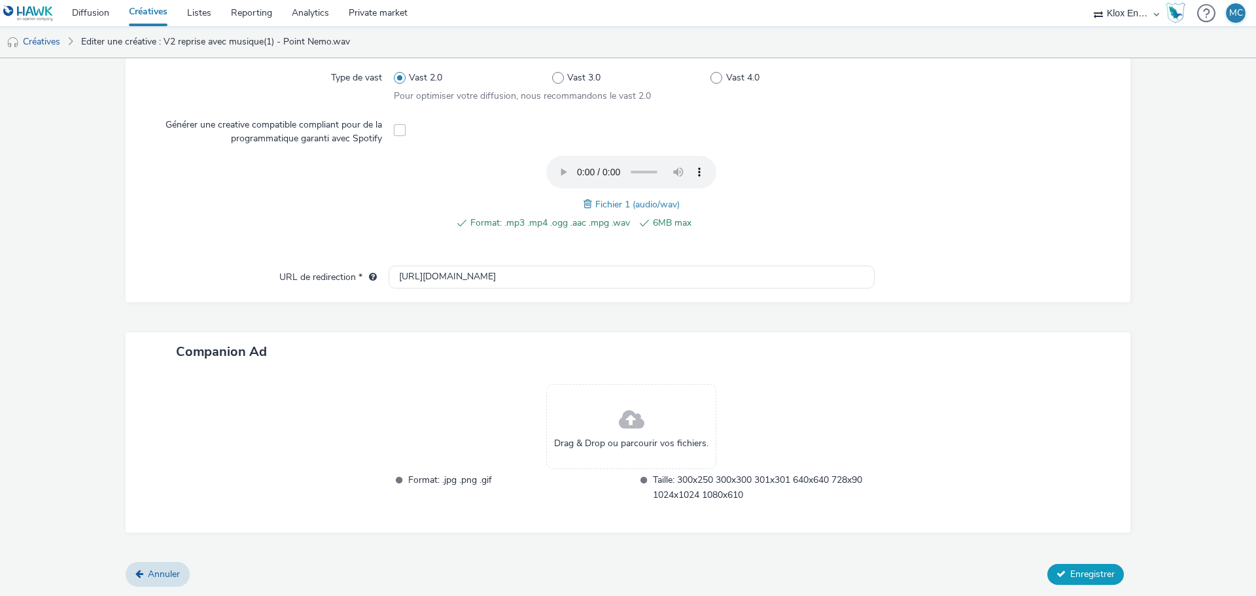
type input "test - Point Nemo.wav"
click at [1109, 578] on button "Enregistrer" at bounding box center [1085, 574] width 77 height 21
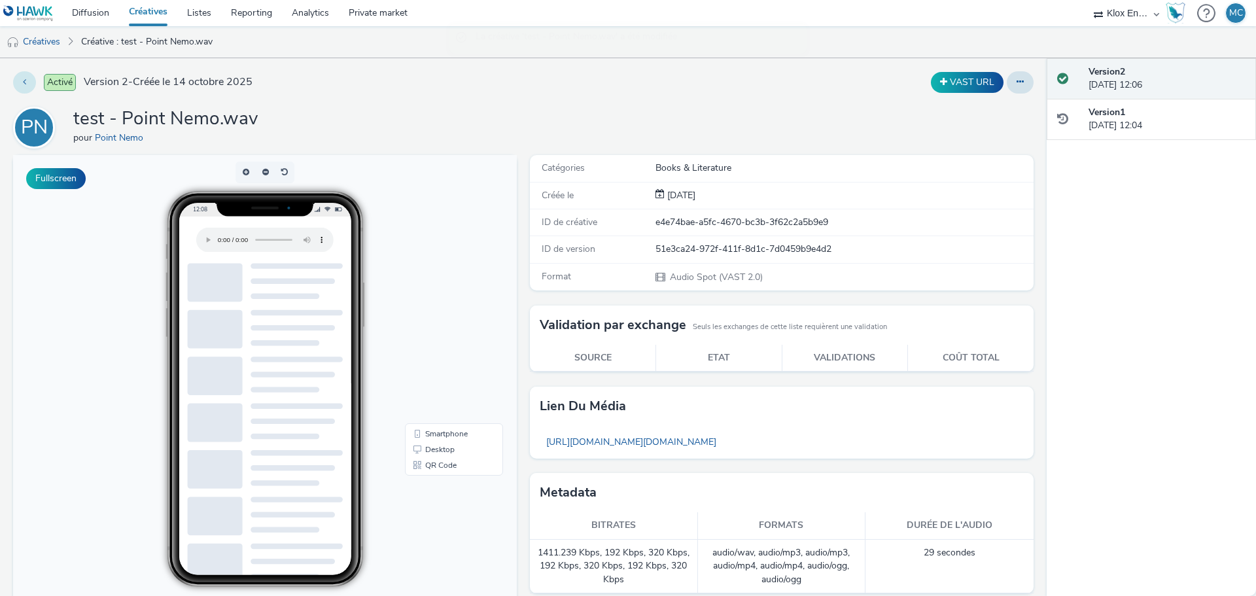
click at [16, 79] on button at bounding box center [24, 82] width 23 height 22
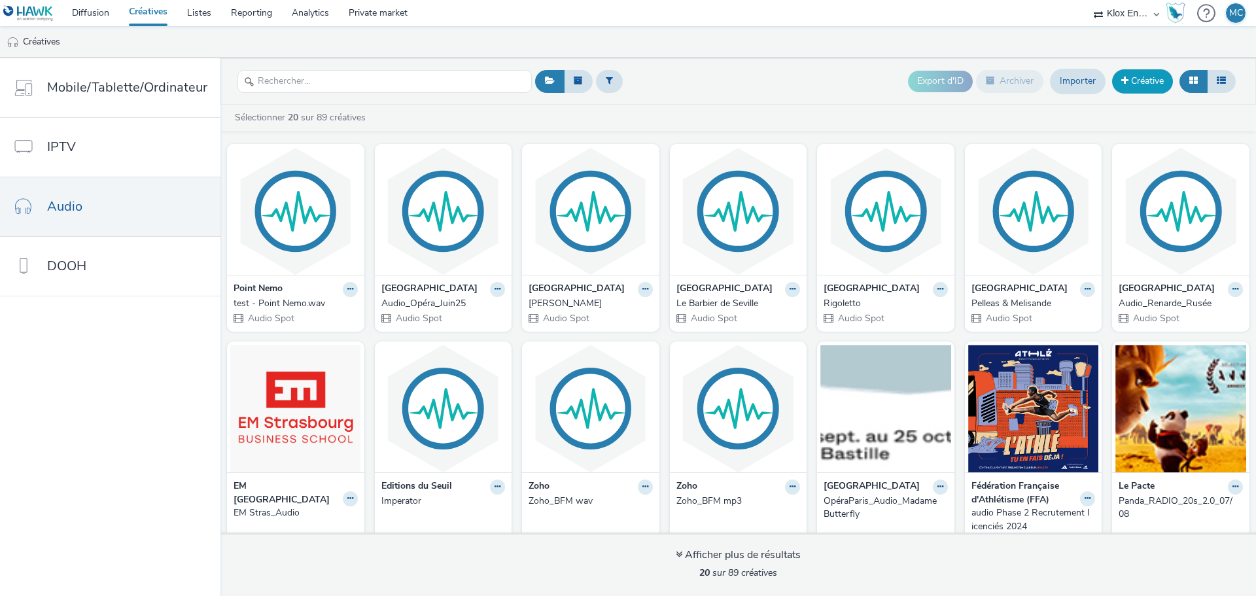
click at [1154, 75] on link "Créative" at bounding box center [1142, 81] width 61 height 24
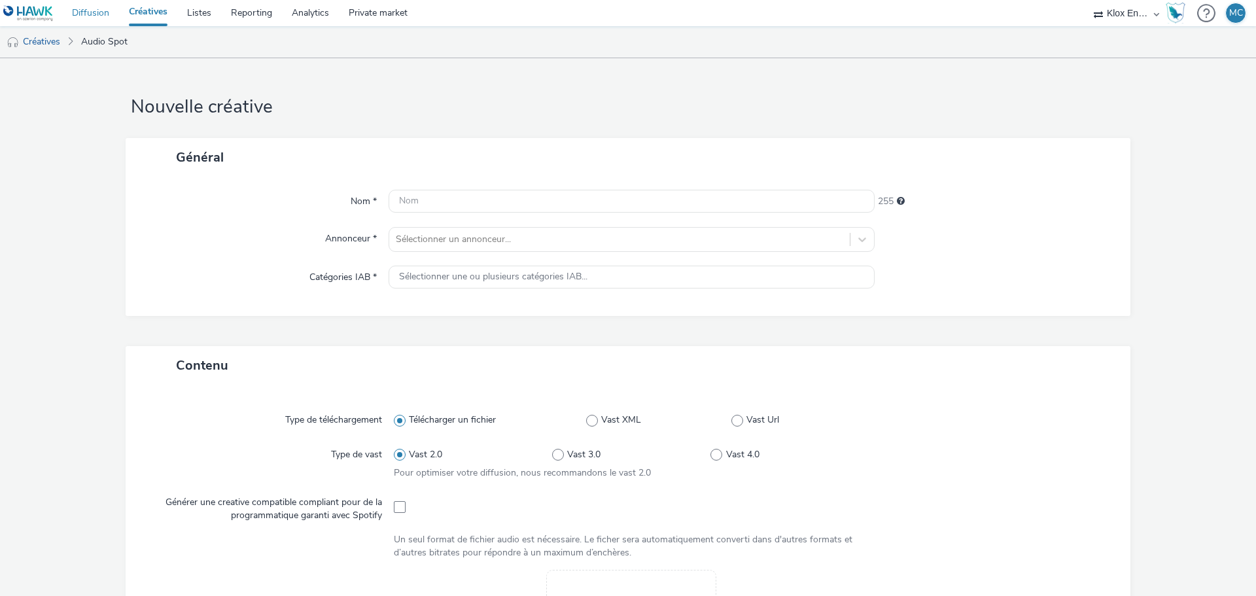
click at [91, 9] on link "Diffusion" at bounding box center [90, 13] width 57 height 26
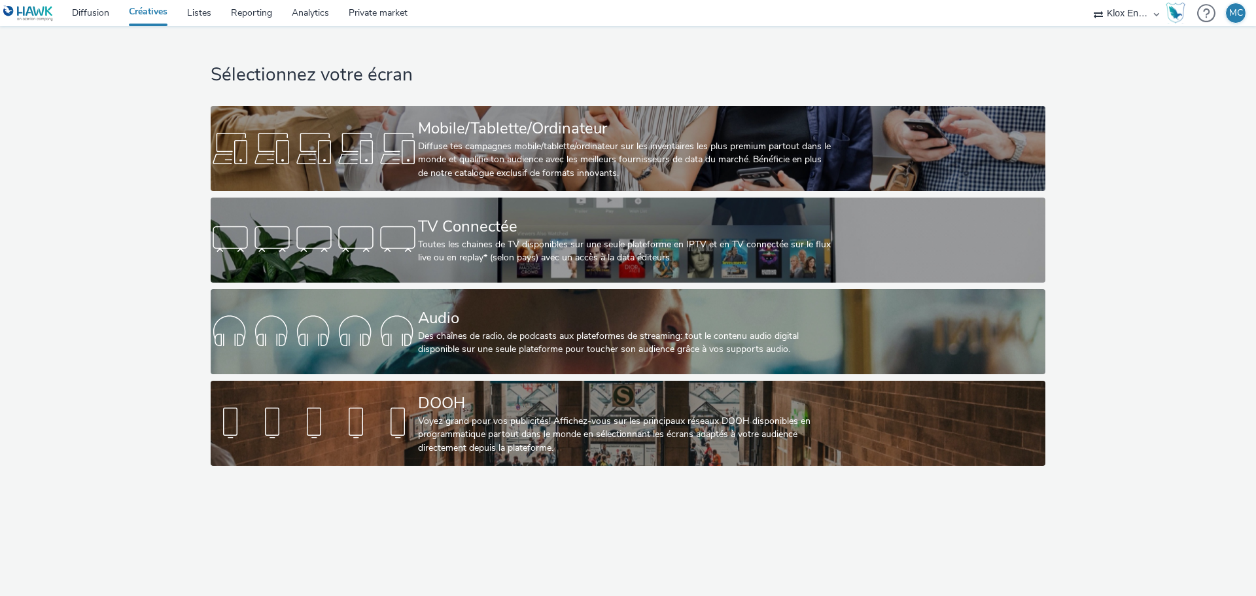
click at [167, 12] on link "Créatives" at bounding box center [148, 13] width 58 height 26
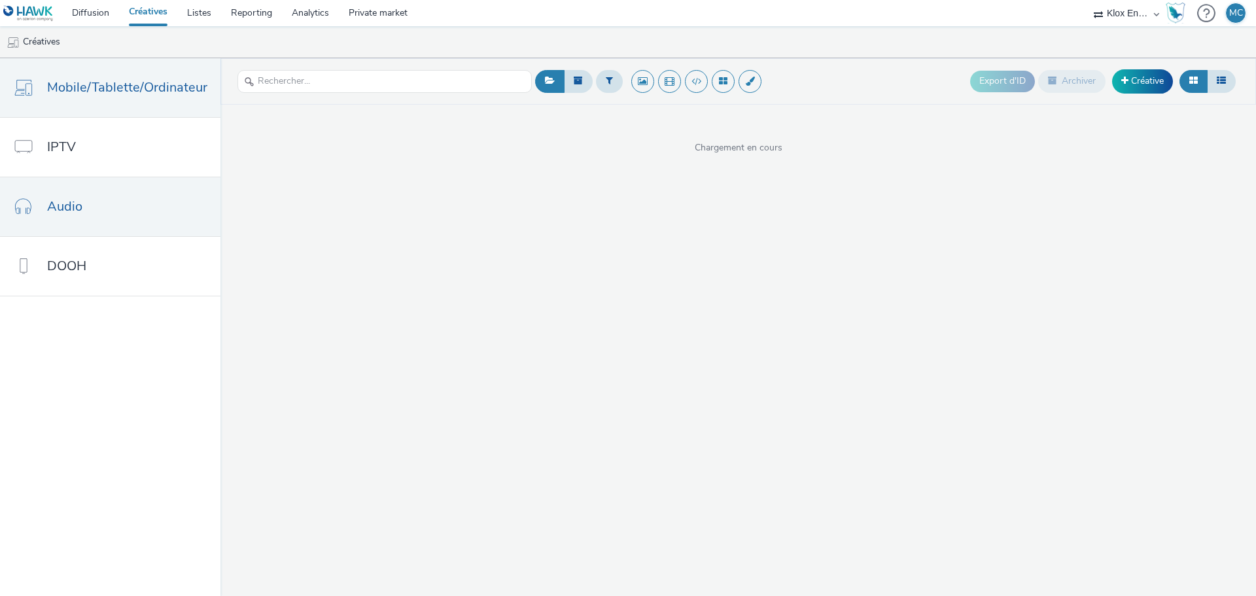
click at [86, 198] on link "Audio" at bounding box center [110, 206] width 220 height 59
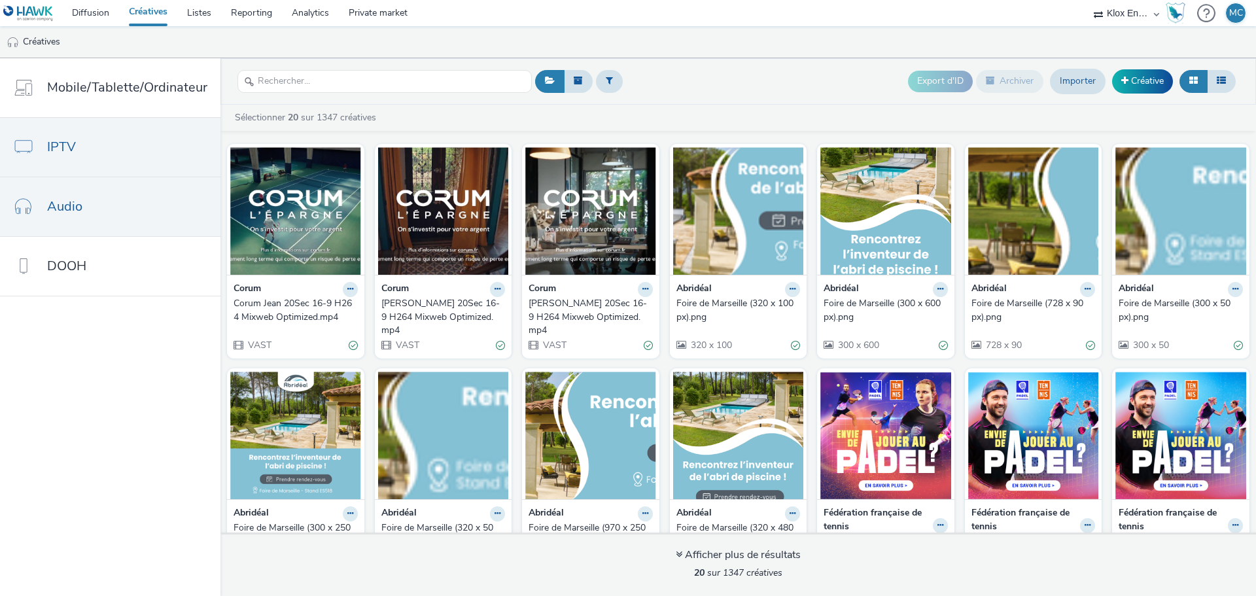
click at [74, 148] on span "IPTV" at bounding box center [61, 146] width 29 height 19
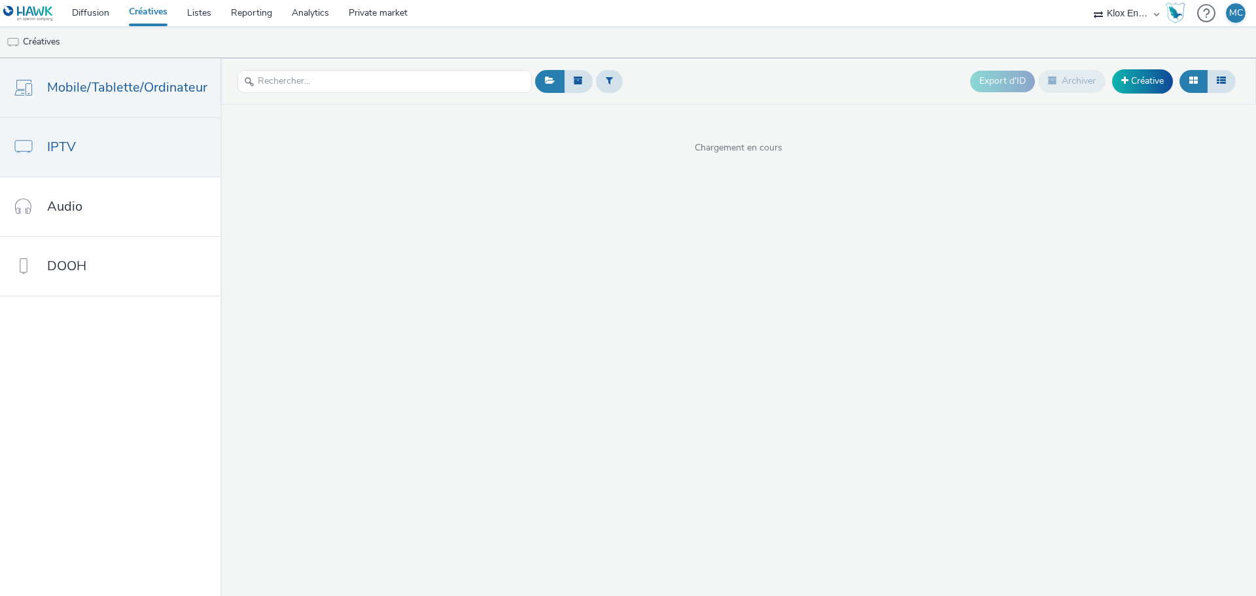
click at [79, 105] on link "Mobile/Tablette/Ordinateur" at bounding box center [110, 87] width 220 height 59
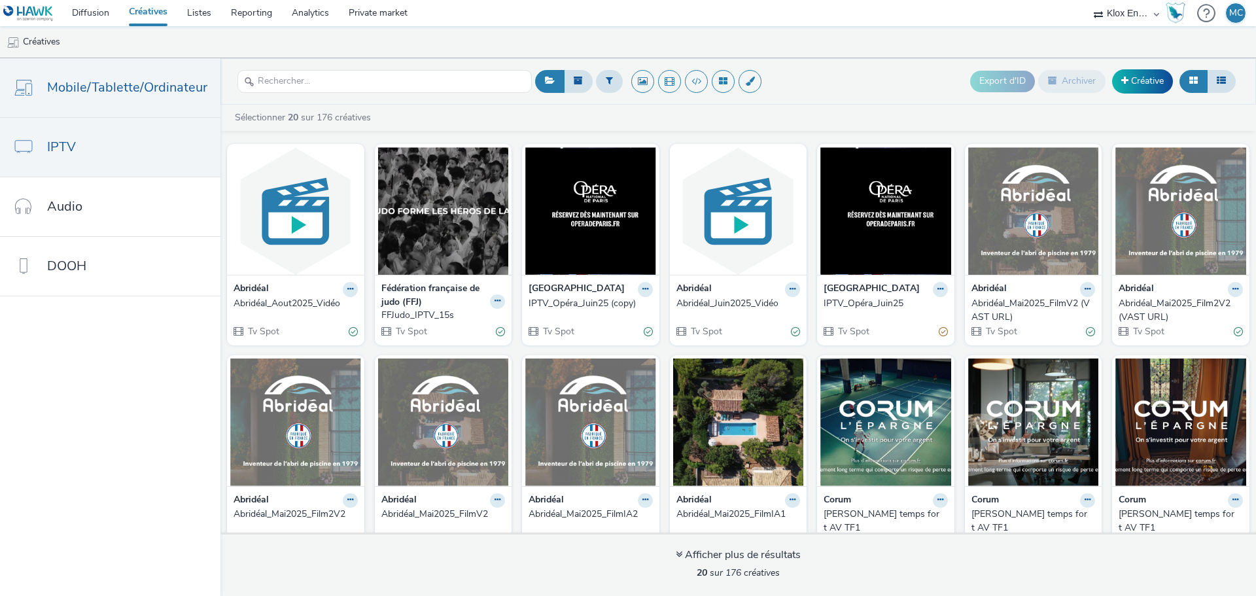
click at [75, 141] on span "IPTV" at bounding box center [61, 146] width 29 height 19
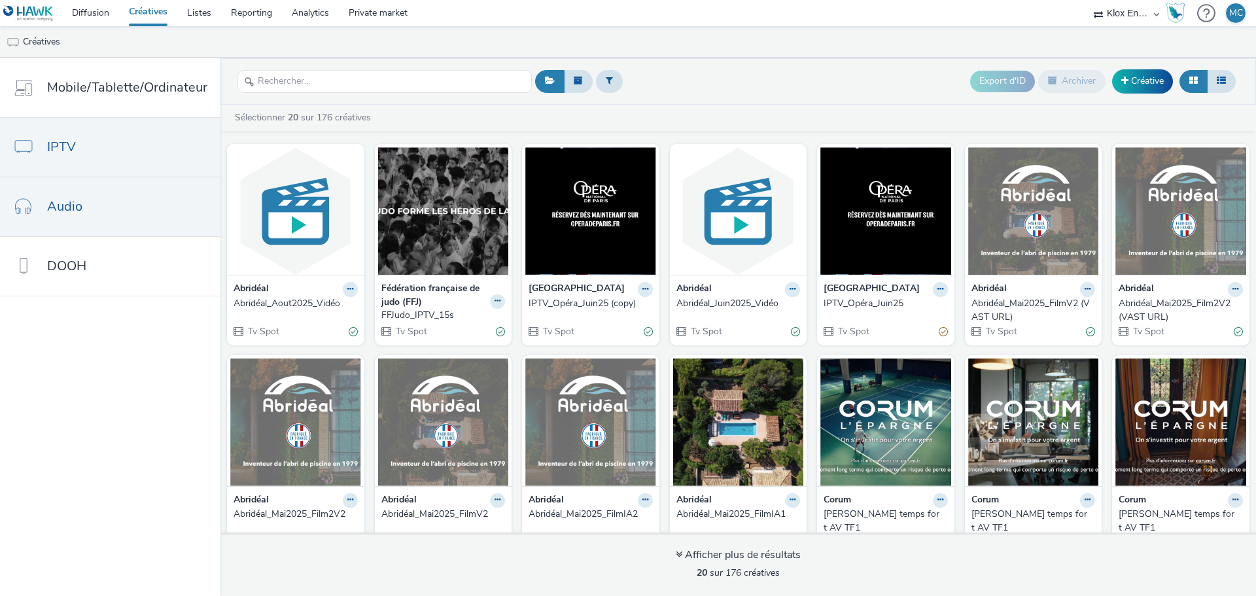
click at [77, 195] on link "Audio" at bounding box center [110, 206] width 220 height 59
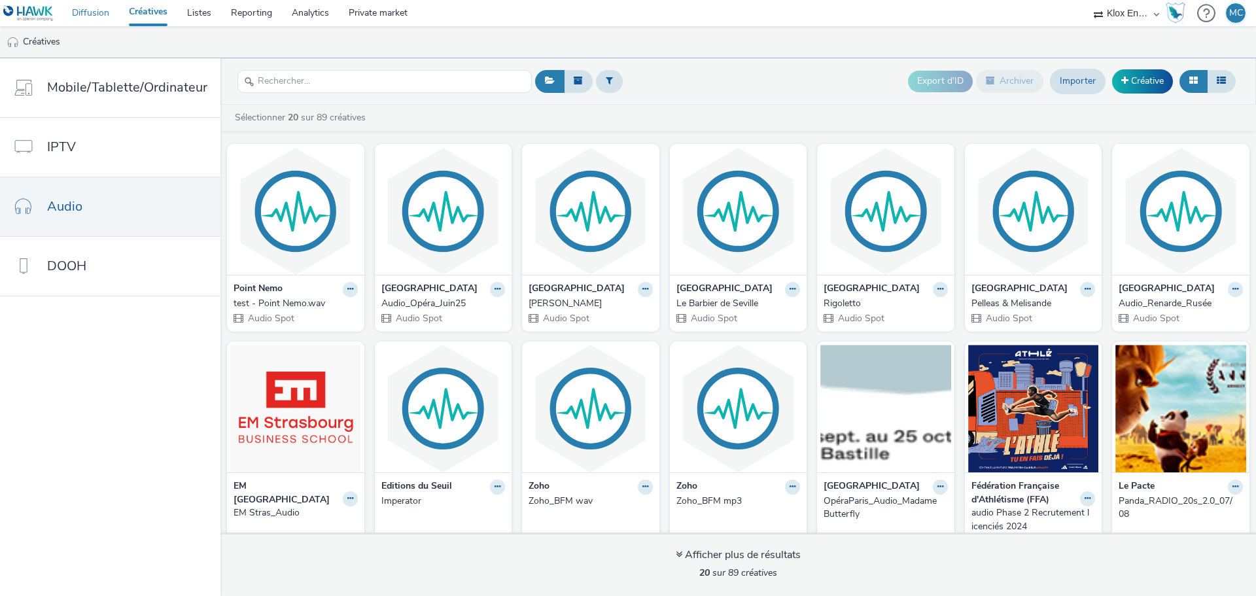
click at [94, 10] on link "Diffusion" at bounding box center [90, 13] width 57 height 26
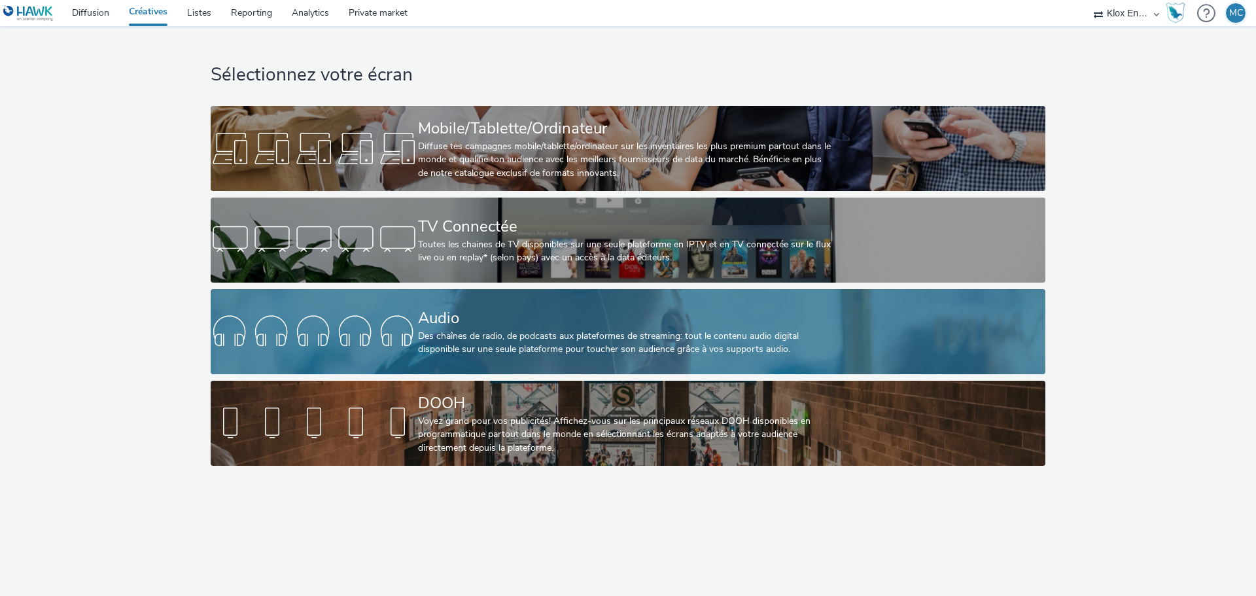
click at [490, 298] on div "Audio Des chaînes de radio, de podcasts aux plateformes de streaming: tout le c…" at bounding box center [625, 331] width 415 height 85
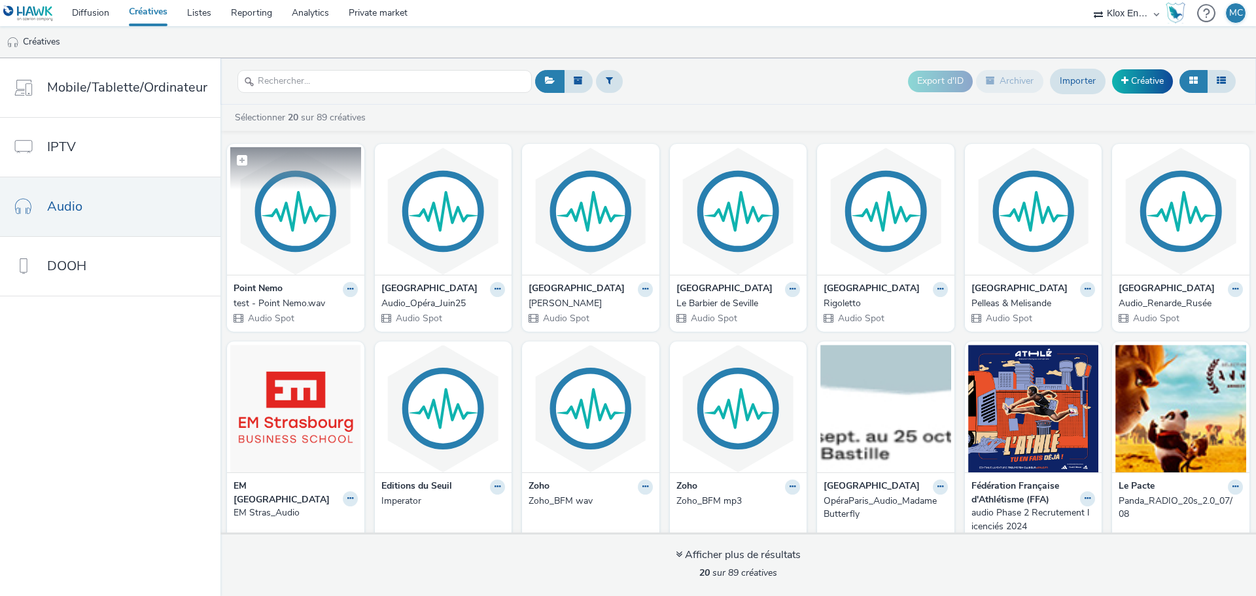
click at [270, 224] on img at bounding box center [295, 211] width 131 height 128
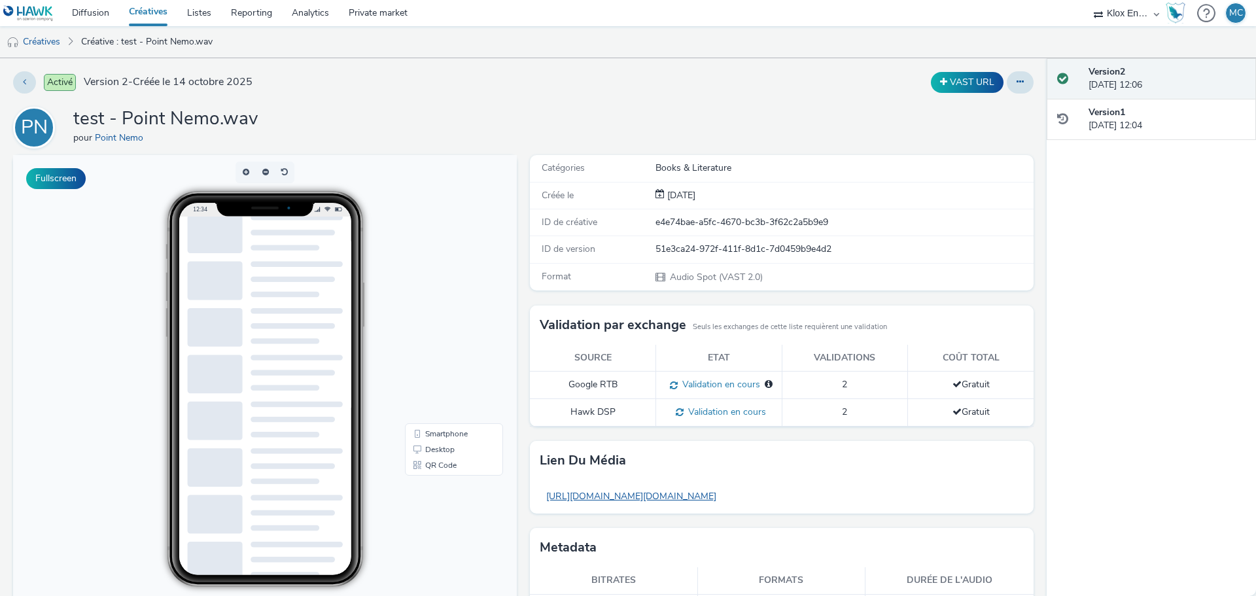
click at [584, 492] on link "[URL][DOMAIN_NAME][DOMAIN_NAME]" at bounding box center [631, 496] width 183 height 26
click at [20, 82] on button at bounding box center [24, 82] width 23 height 22
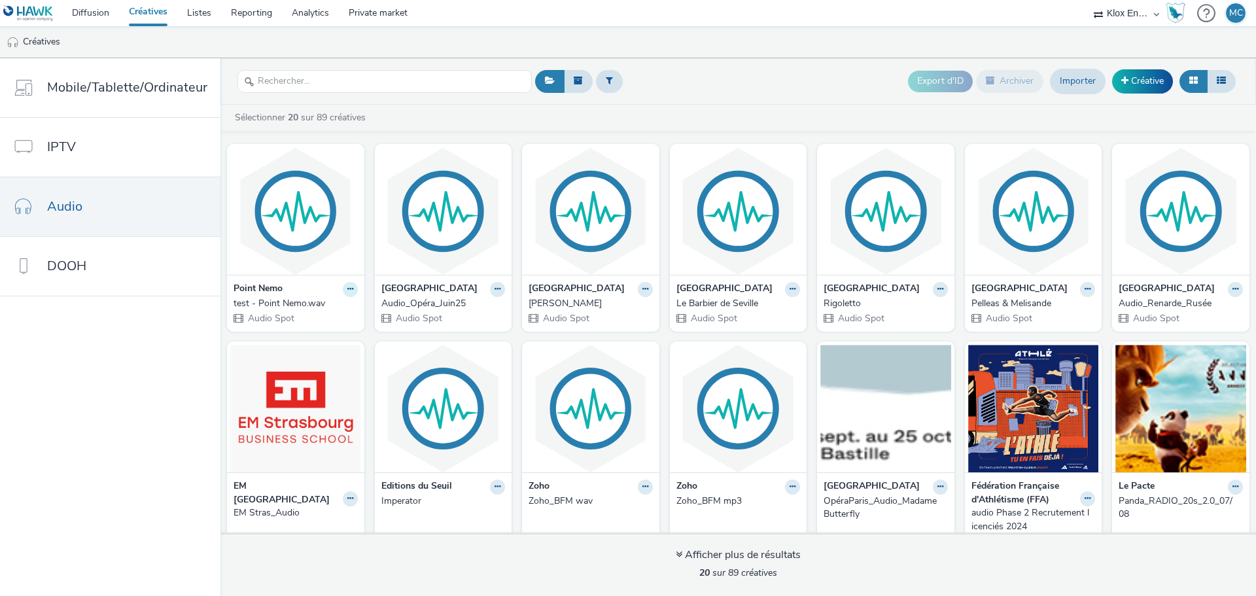
click at [347, 292] on icon at bounding box center [350, 289] width 6 height 8
click at [317, 314] on link "Modifier" at bounding box center [309, 312] width 98 height 26
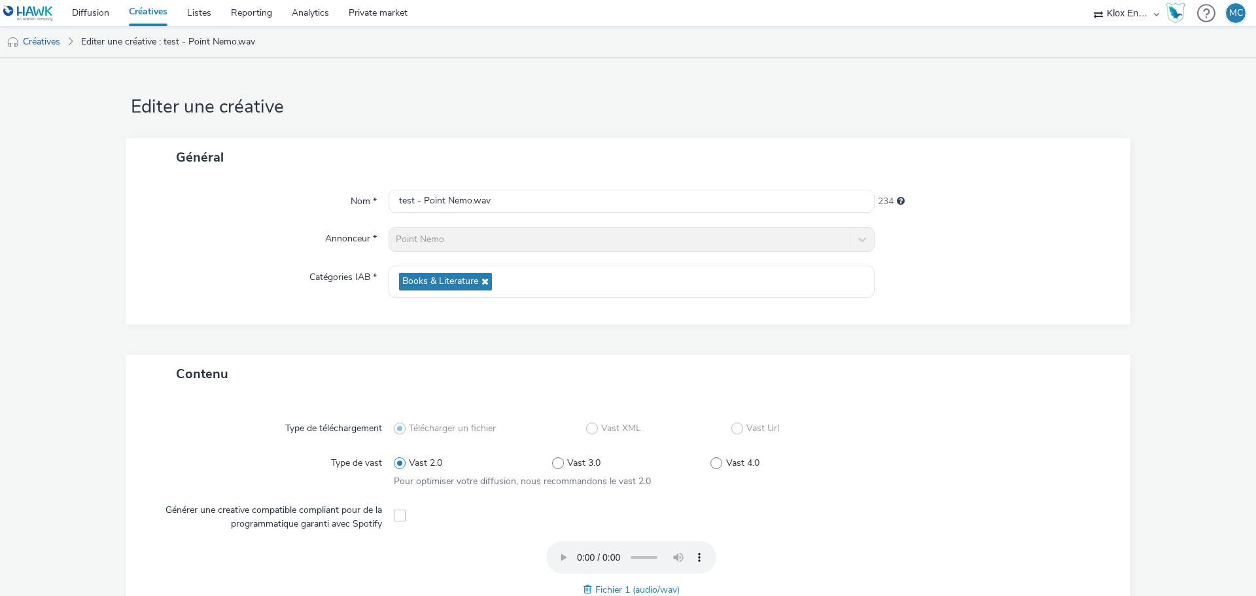
click at [1021, 197] on div "234" at bounding box center [996, 199] width 243 height 18
click at [396, 201] on input "test - Point Nemo.wav" at bounding box center [632, 201] width 486 height 23
paste input "text"
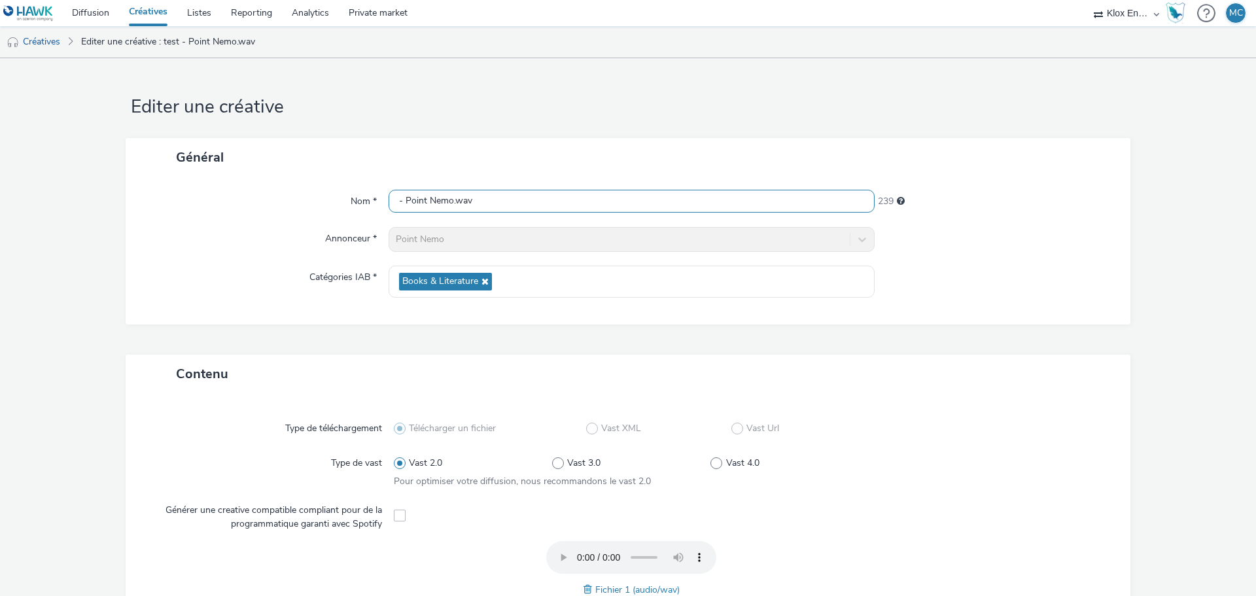
drag, startPoint x: 393, startPoint y: 201, endPoint x: 408, endPoint y: 201, distance: 15.0
click at [393, 201] on input "- Point Nemo.wav" at bounding box center [632, 201] width 486 height 23
click at [400, 198] on input "V- Point Nemo.wav" at bounding box center [632, 201] width 486 height 23
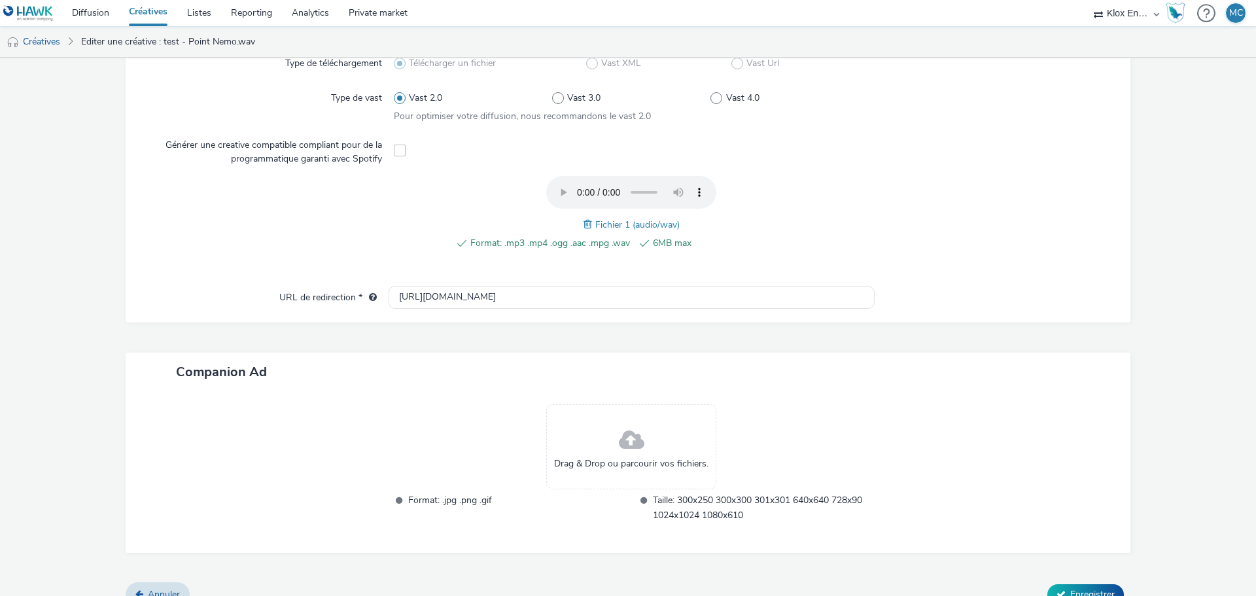
scroll to position [385, 0]
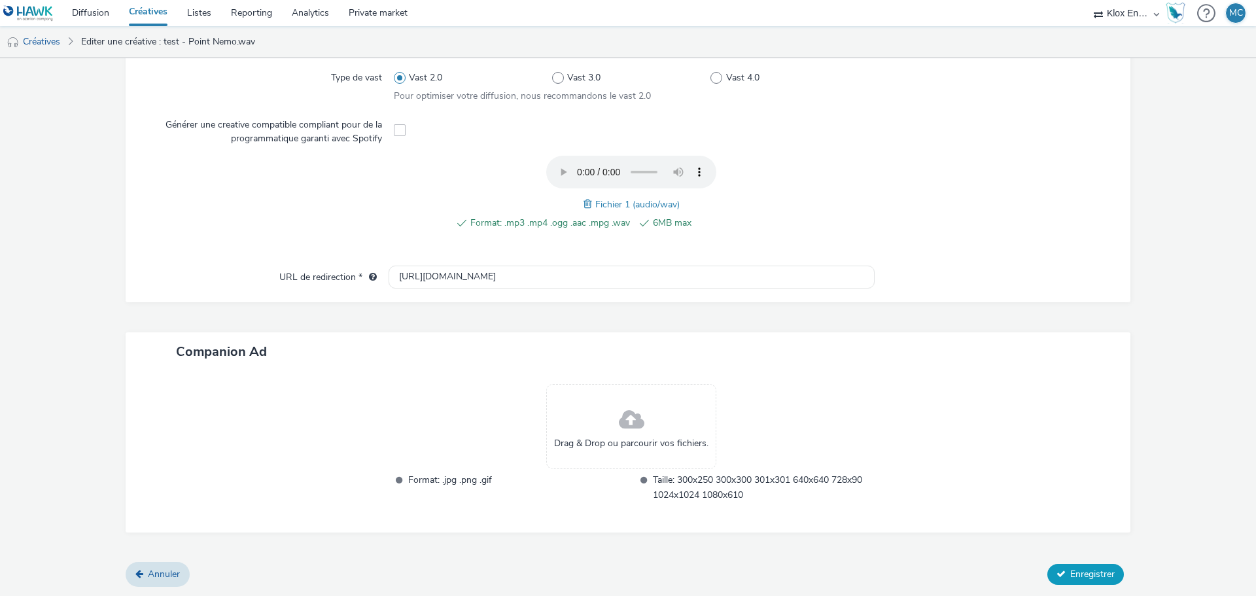
type input "V2 reprise avec musique - Point Nemo.wav"
click at [1076, 565] on button "Enregistrer" at bounding box center [1085, 574] width 77 height 21
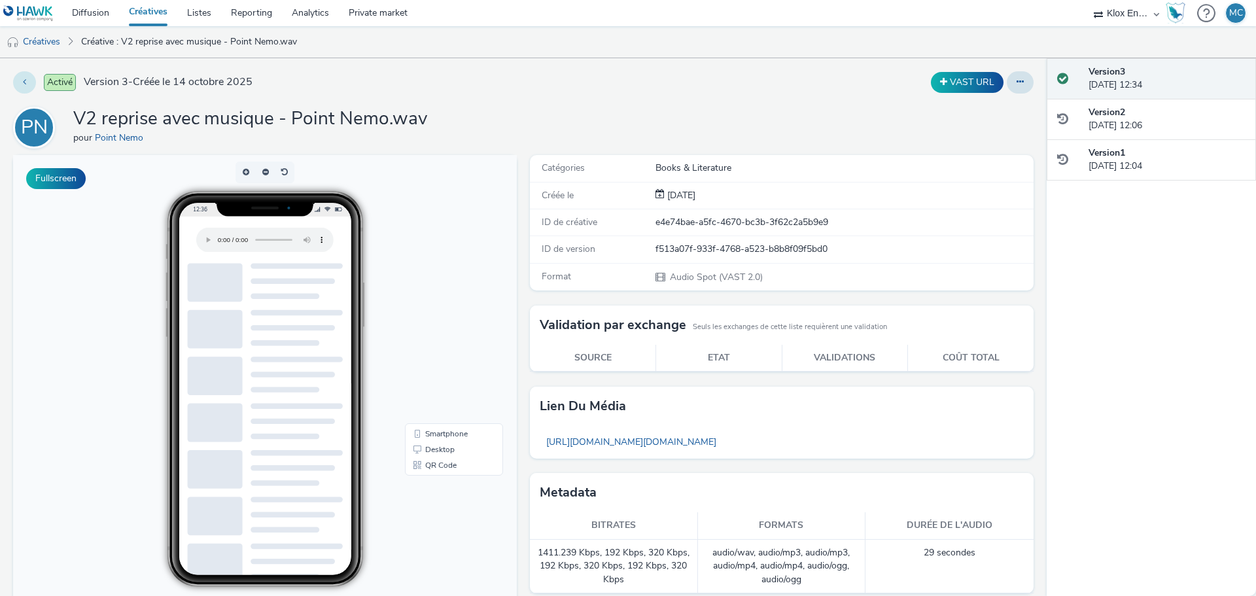
click at [26, 90] on button at bounding box center [24, 82] width 23 height 22
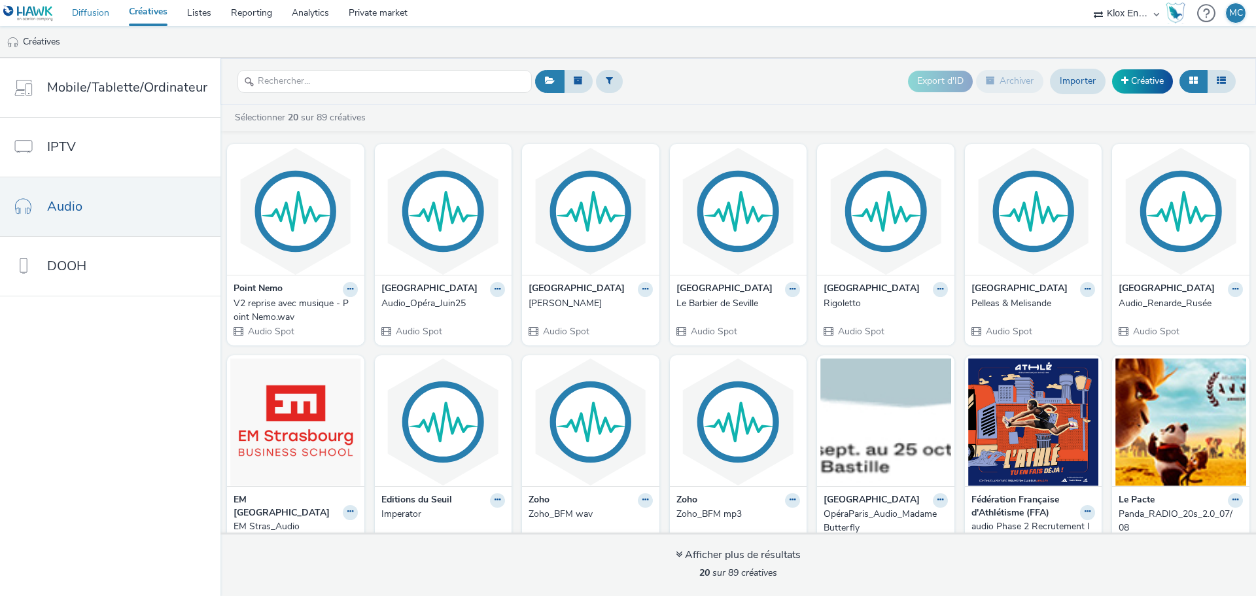
click at [95, 7] on link "Diffusion" at bounding box center [90, 13] width 57 height 26
